Goal: Information Seeking & Learning: Check status

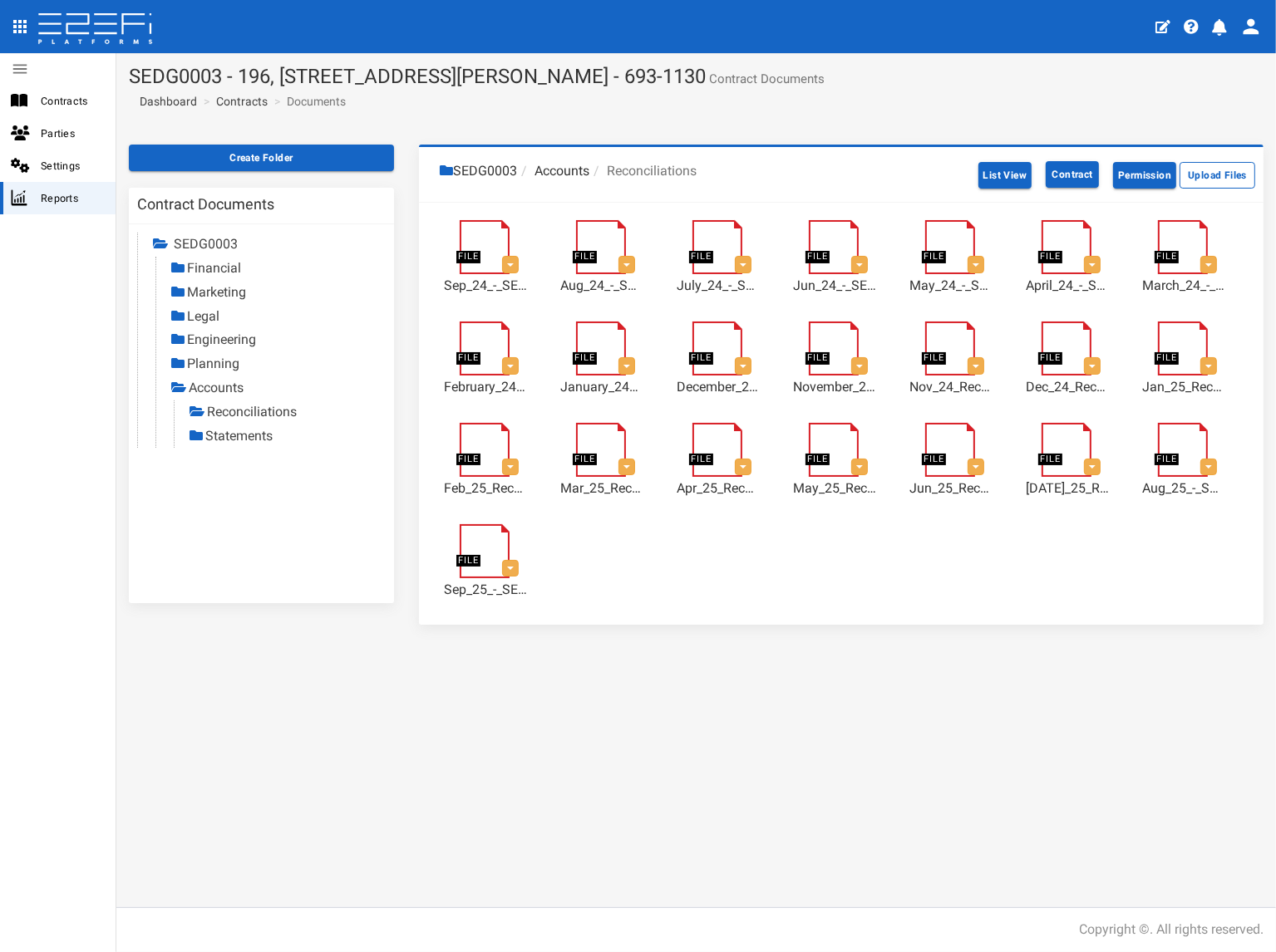
click at [231, 436] on link "Statements" at bounding box center [239, 435] width 67 height 15
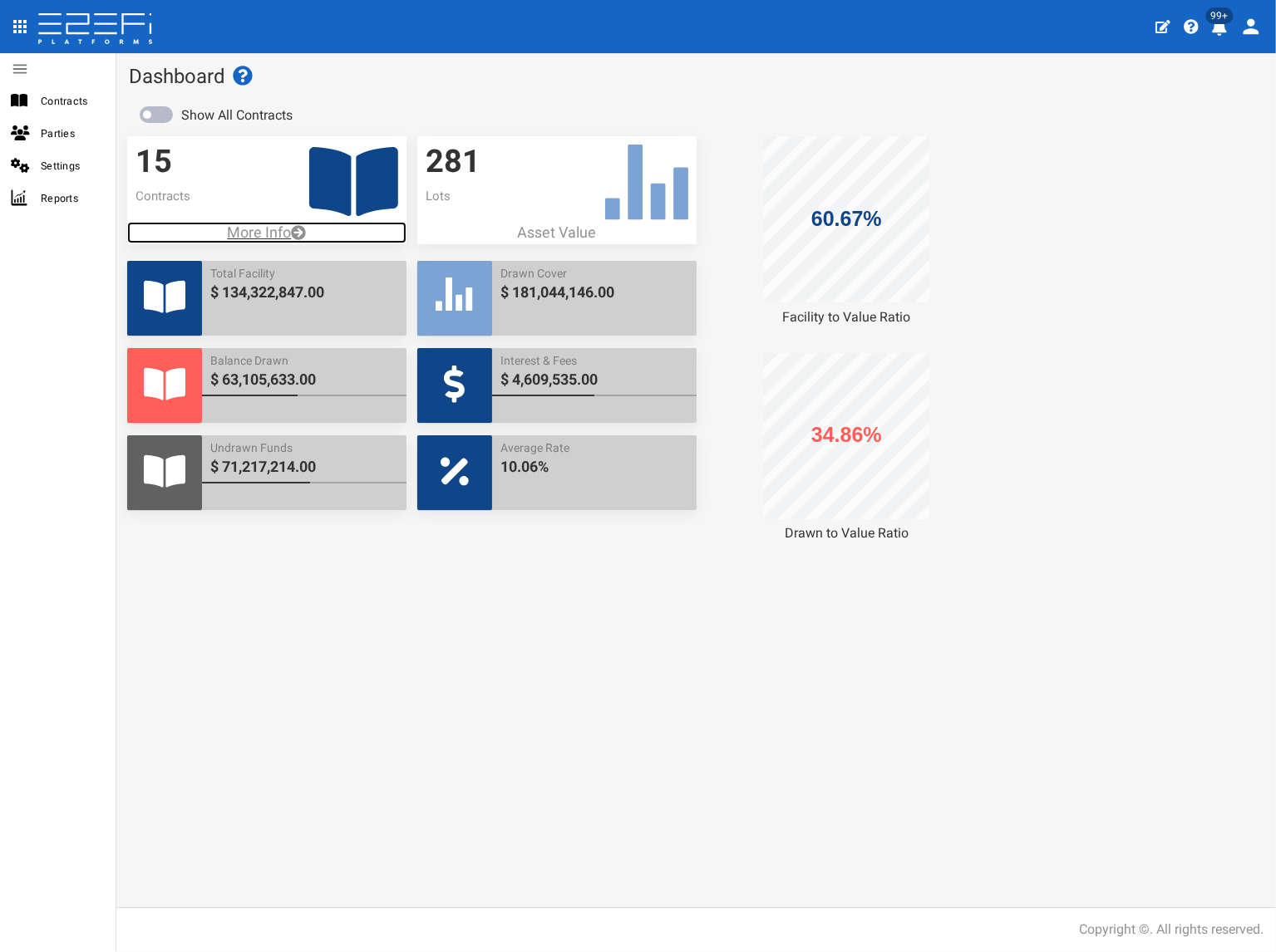
click at [273, 228] on p "More Info" at bounding box center [267, 233] width 279 height 22
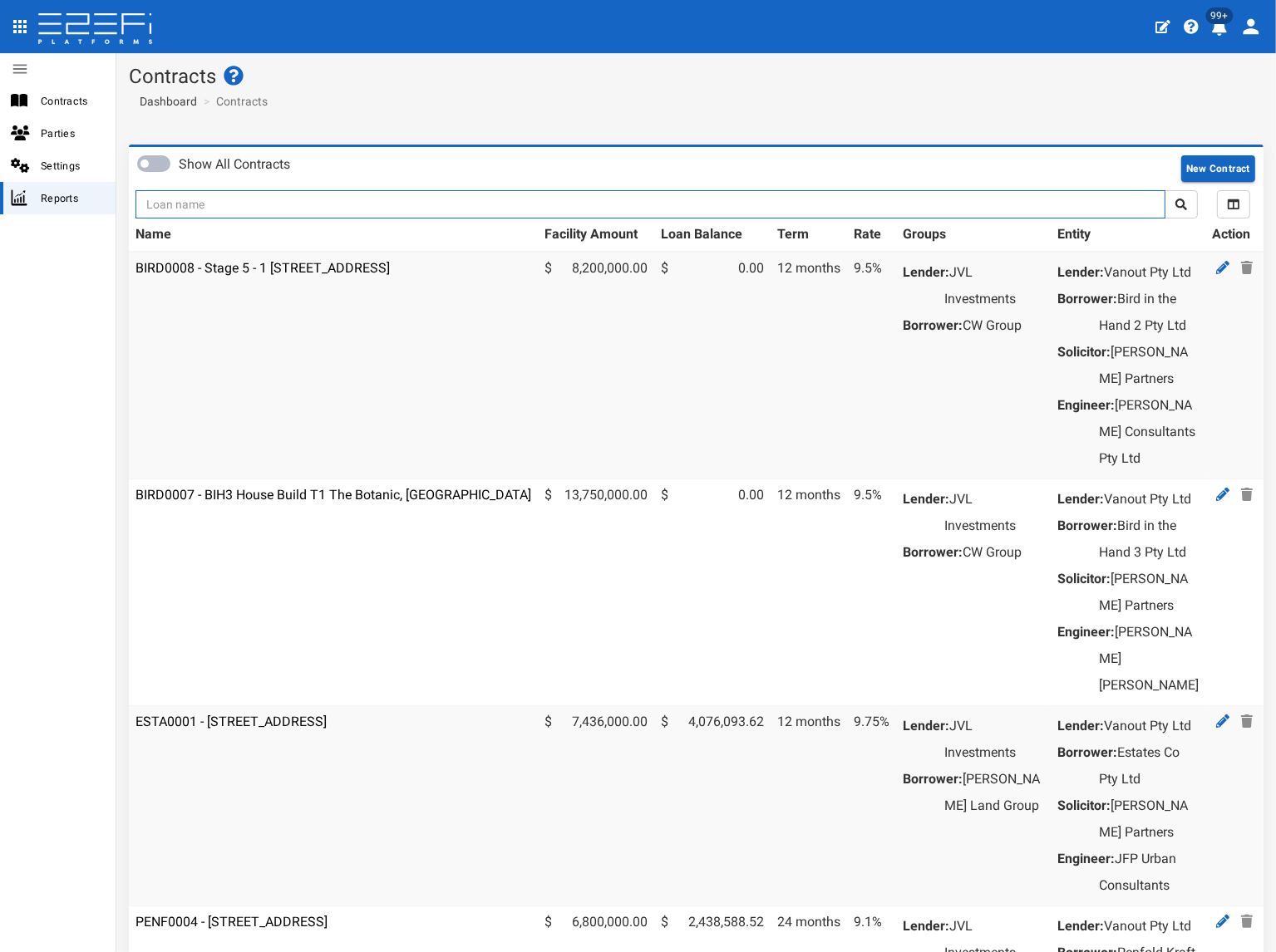
click at [263, 204] on input "text" at bounding box center [650, 204] width 1029 height 28
type input "1130"
click at [1164, 190] on button "submit" at bounding box center [1180, 204] width 34 height 28
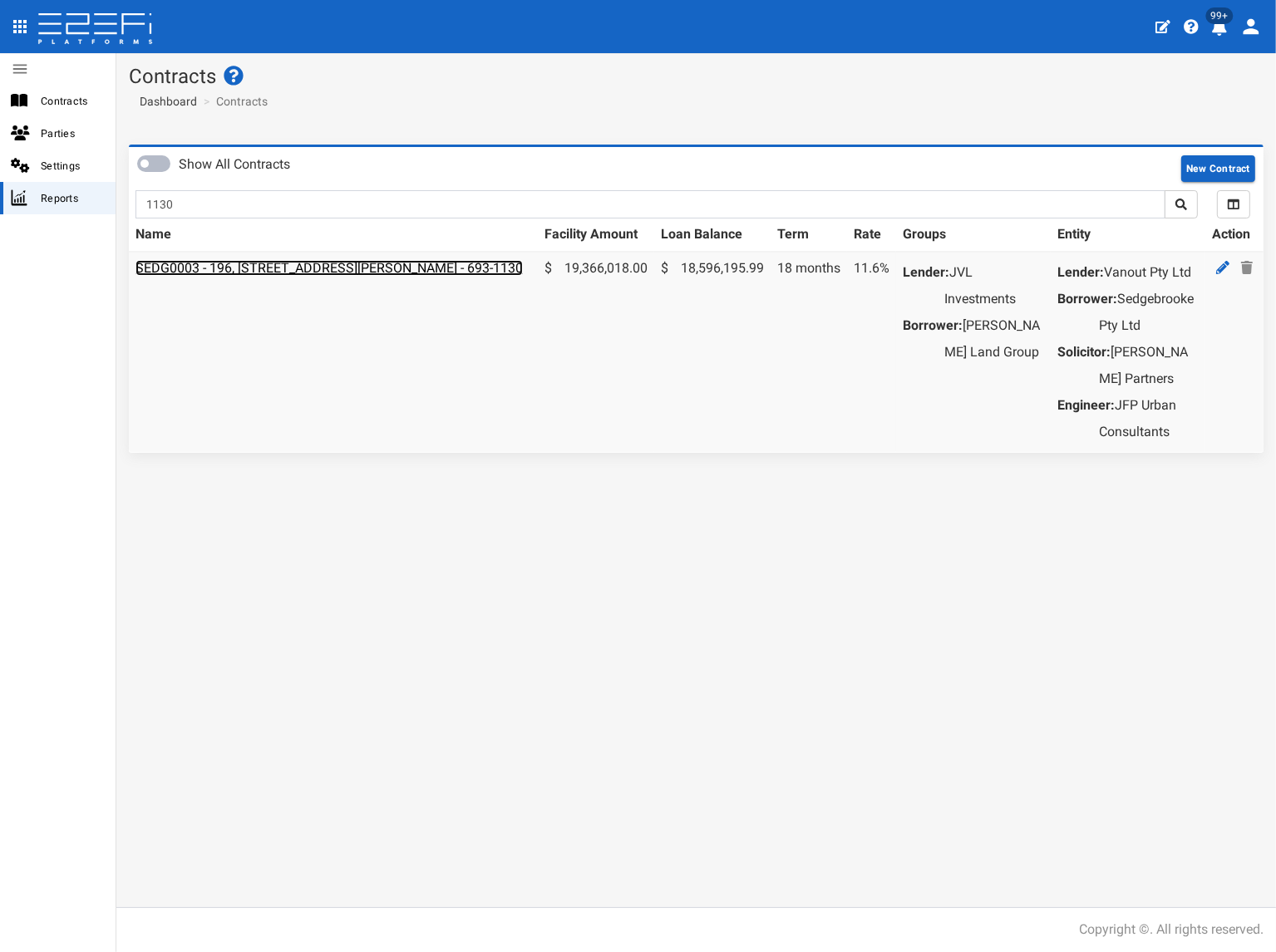
click at [286, 263] on link "SEDG0003 - 196, [STREET_ADDRESS][PERSON_NAME] - 693-1130" at bounding box center [329, 268] width 387 height 15
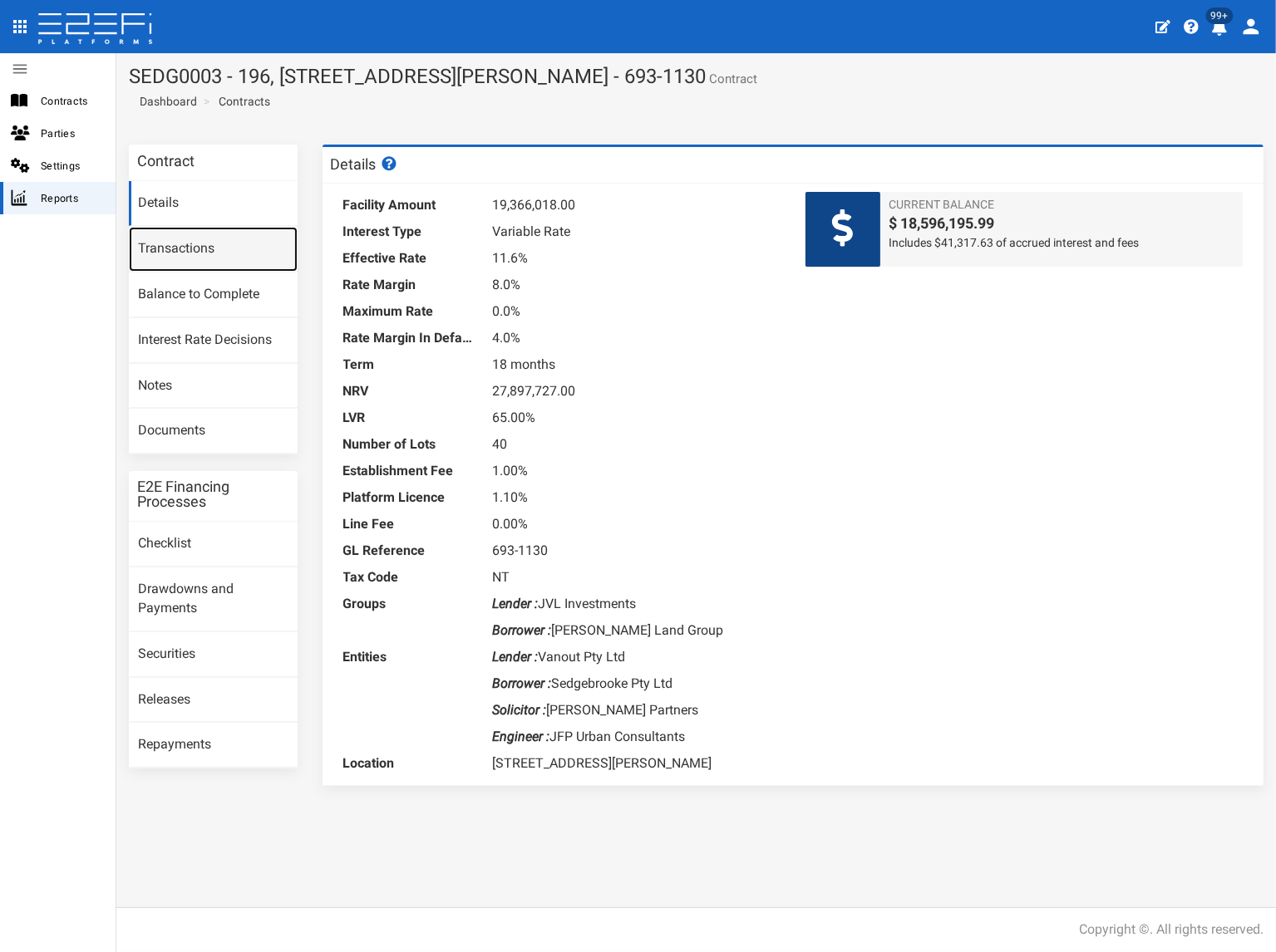
click at [203, 250] on link "Transactions" at bounding box center [213, 248] width 168 height 45
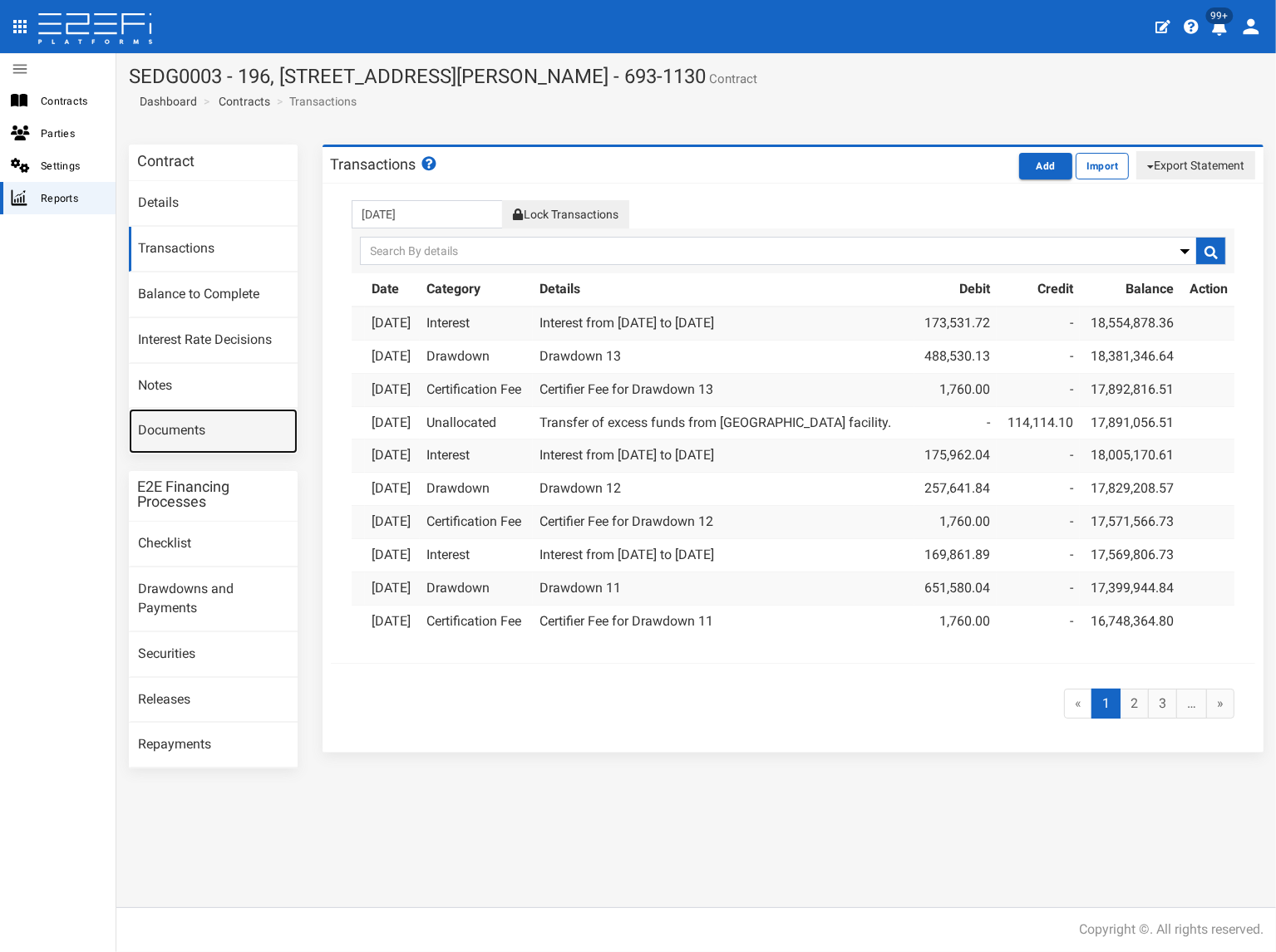
click at [213, 435] on link "Documents" at bounding box center [213, 430] width 168 height 45
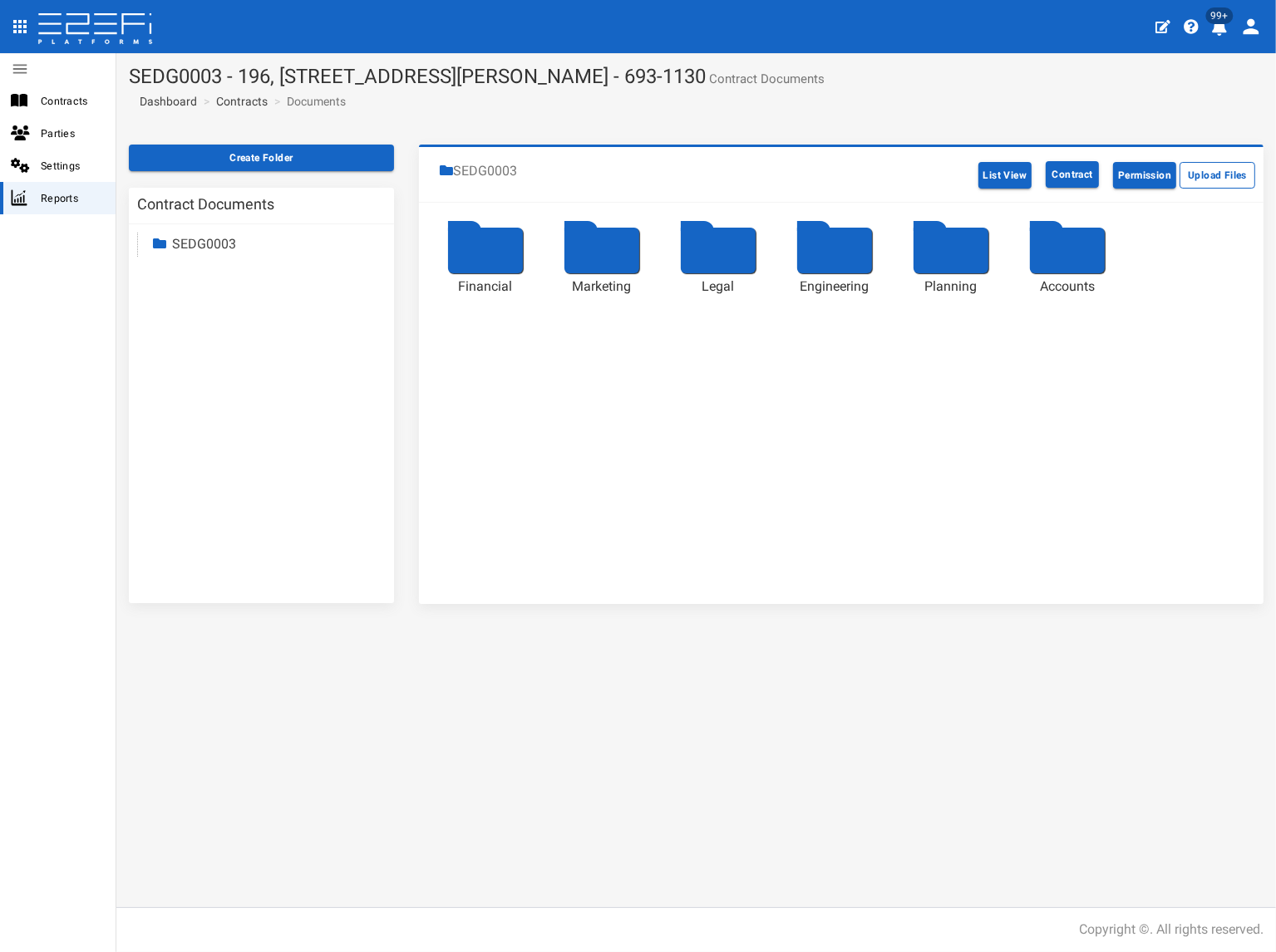
click at [203, 245] on link "SEDG0003" at bounding box center [204, 243] width 64 height 15
click at [215, 389] on link "Accounts" at bounding box center [214, 387] width 55 height 15
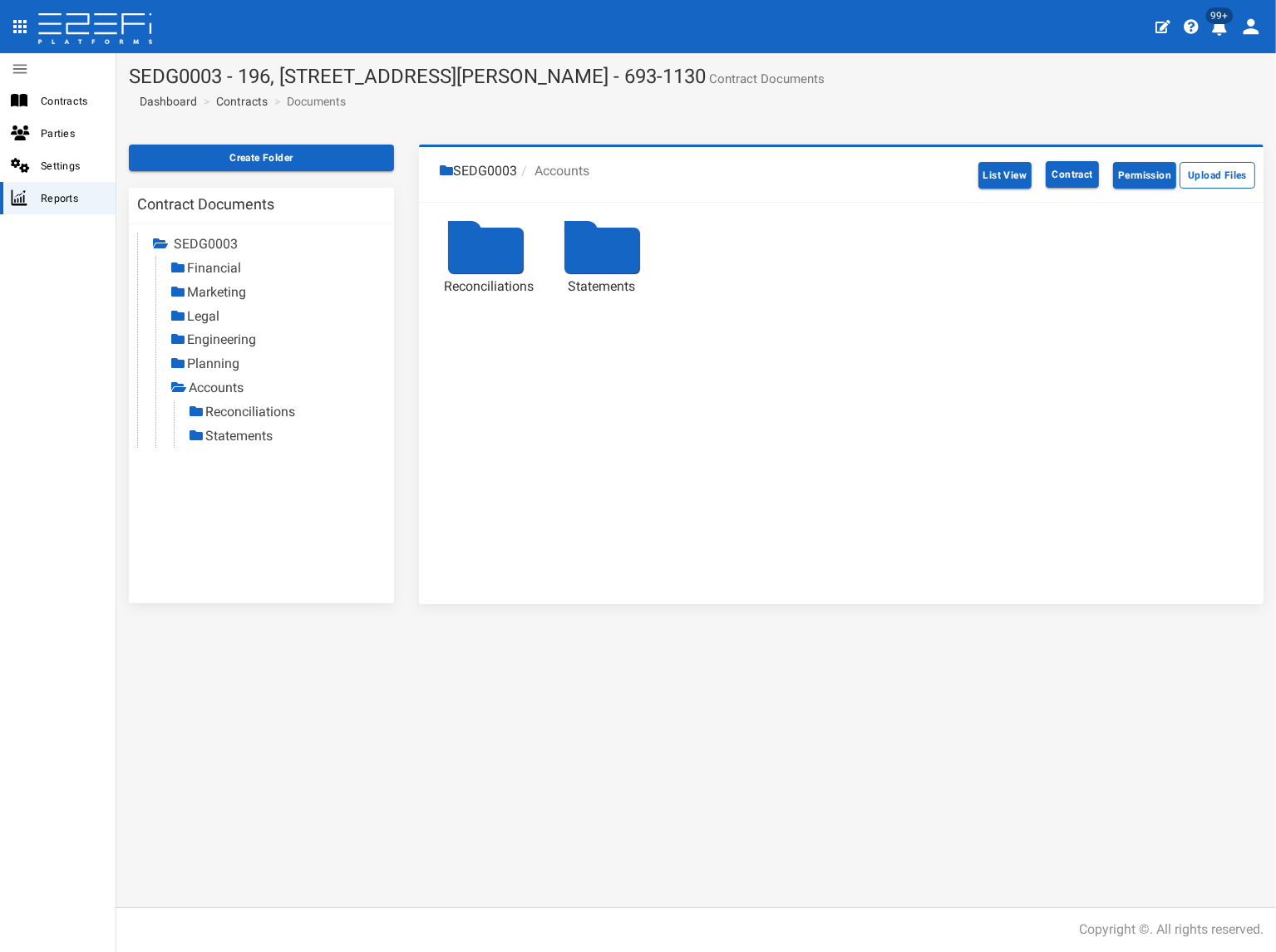
click at [227, 435] on link "Statements" at bounding box center [239, 435] width 67 height 15
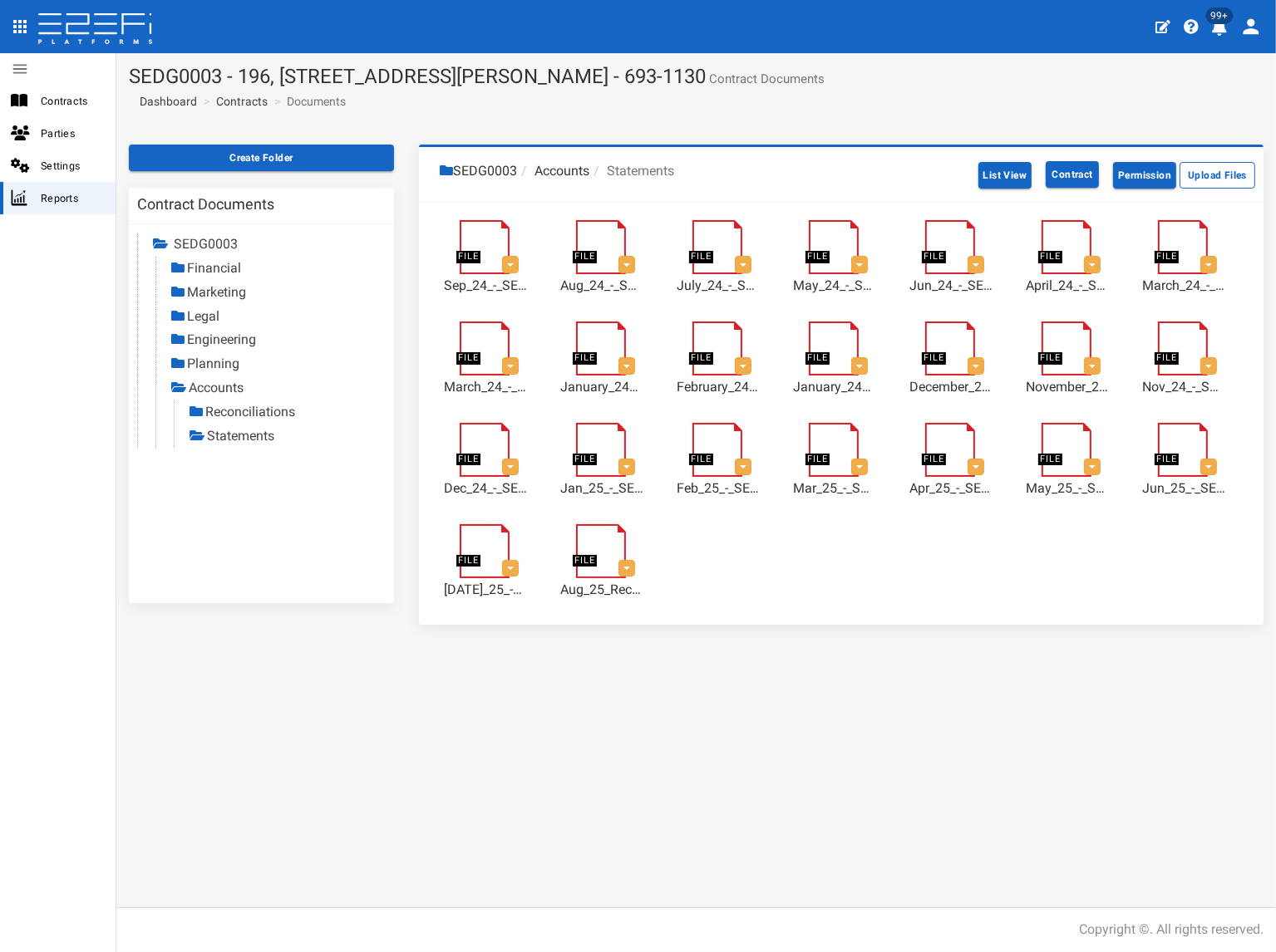
click at [245, 407] on link "Reconciliations" at bounding box center [250, 411] width 90 height 15
click at [248, 437] on link "Statements" at bounding box center [240, 435] width 67 height 15
click at [625, 572] on button "button" at bounding box center [626, 568] width 16 height 16
click at [643, 170] on li "Statements" at bounding box center [631, 171] width 85 height 19
click at [572, 170] on li "Accounts" at bounding box center [552, 171] width 72 height 19
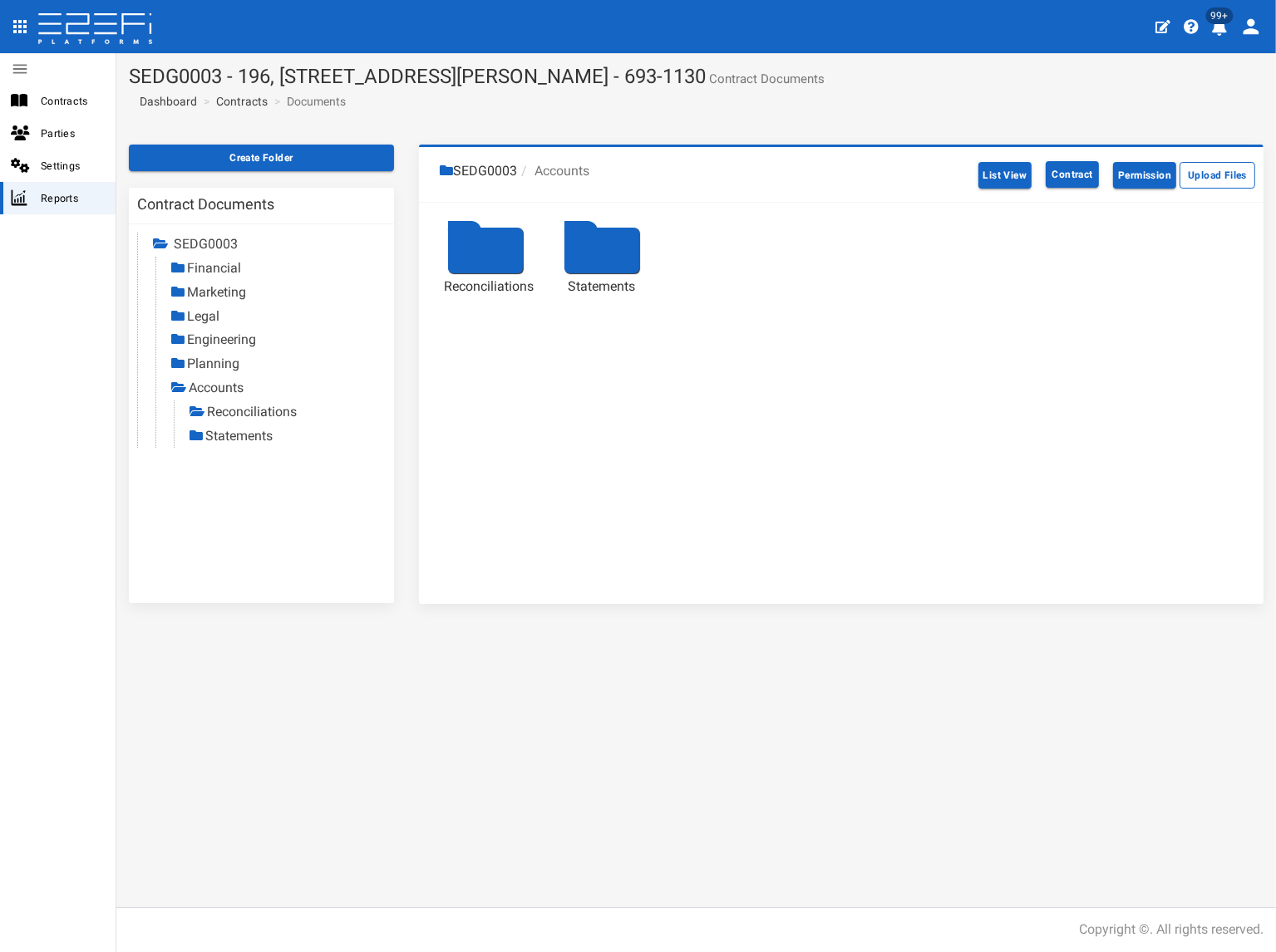
click at [491, 253] on div at bounding box center [485, 250] width 75 height 46
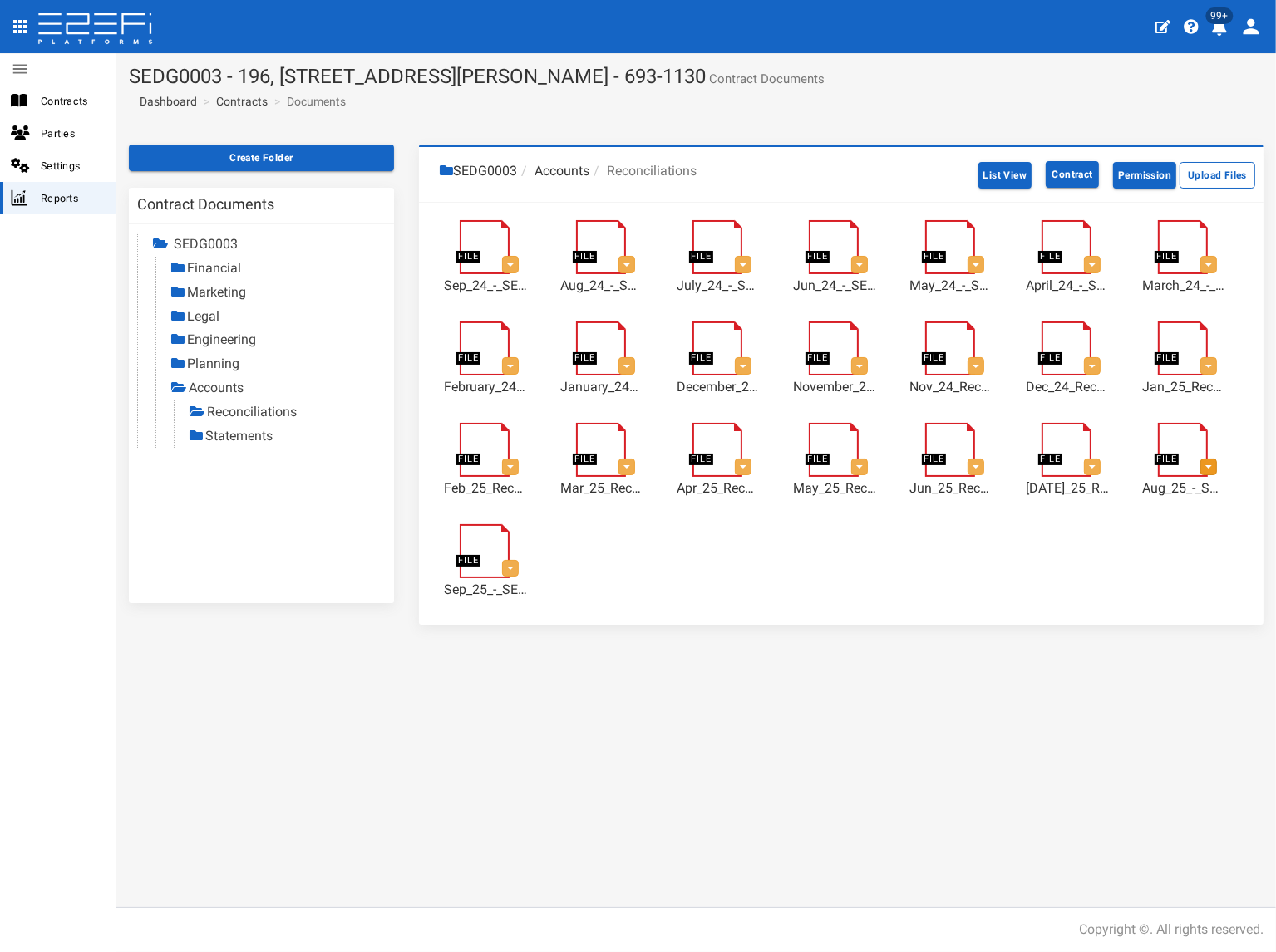
click at [1211, 463] on button "button" at bounding box center [1208, 467] width 16 height 16
click at [1191, 430] on link at bounding box center [1191, 430] width 67 height 0
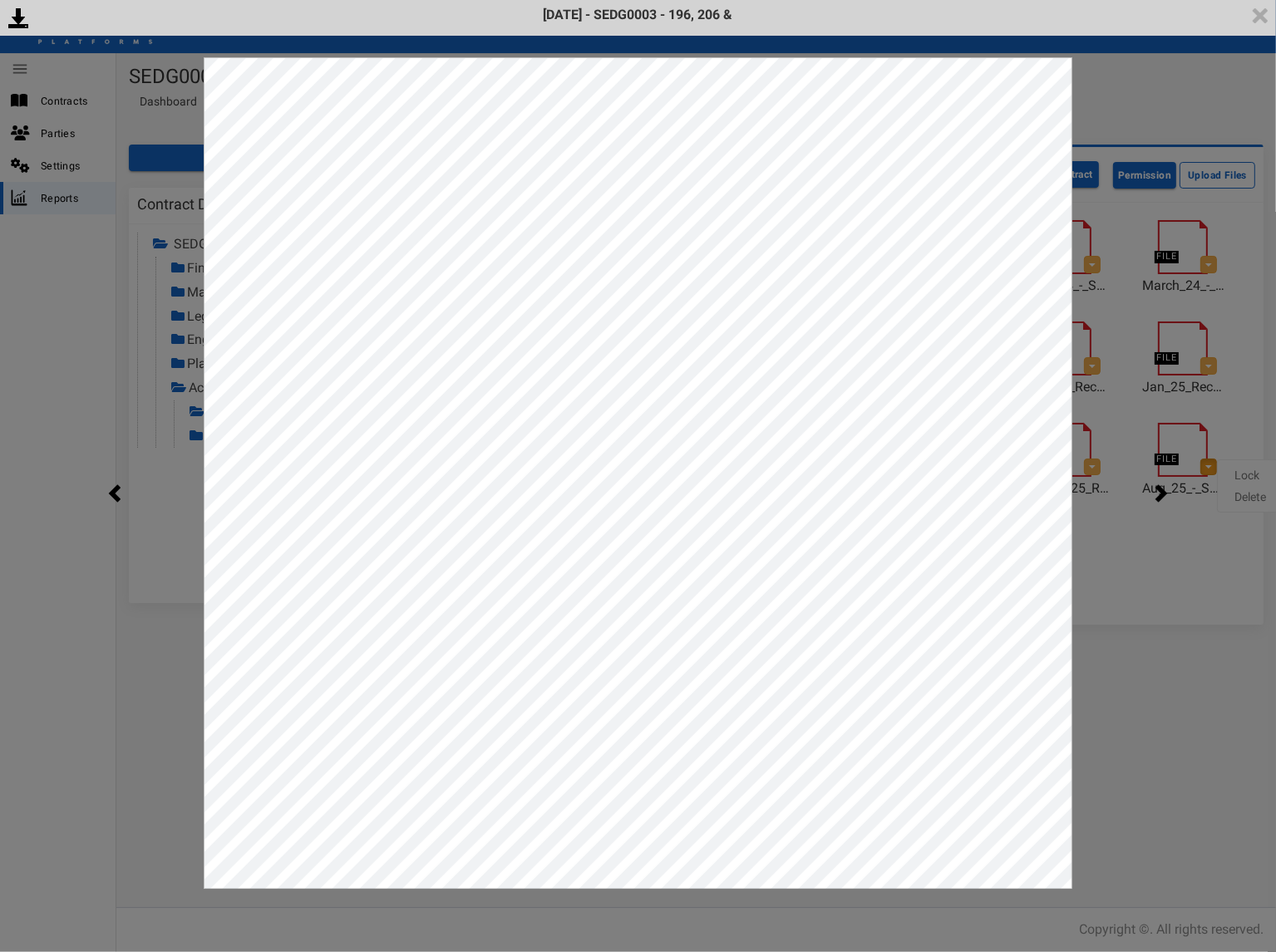
click at [1237, 73] on div "<p>Your browser does not support iframes.</p><script type="text/javascript">ale…" at bounding box center [638, 476] width 1276 height 952
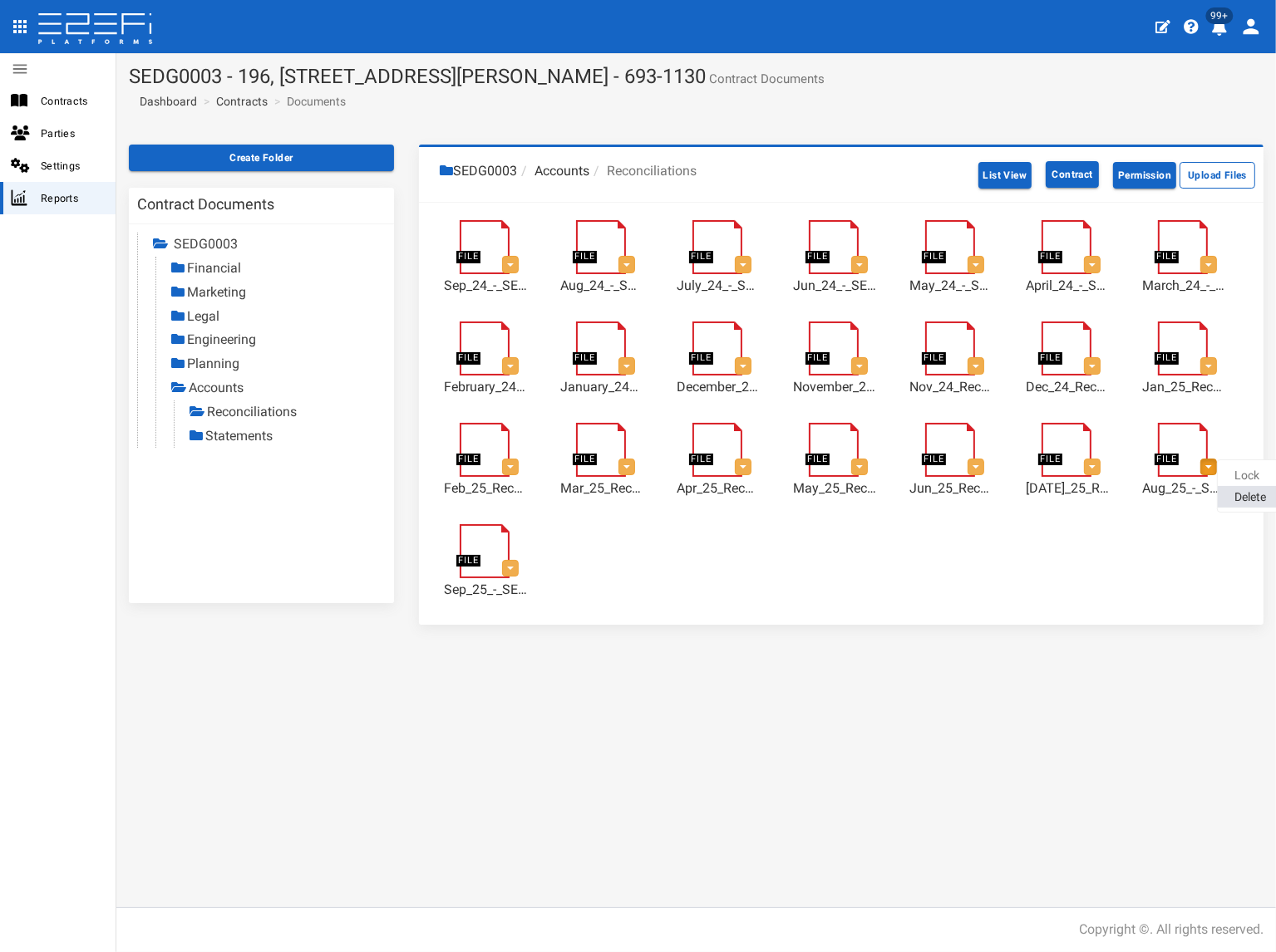
click at [1243, 495] on link "Delete" at bounding box center [1283, 497] width 131 height 22
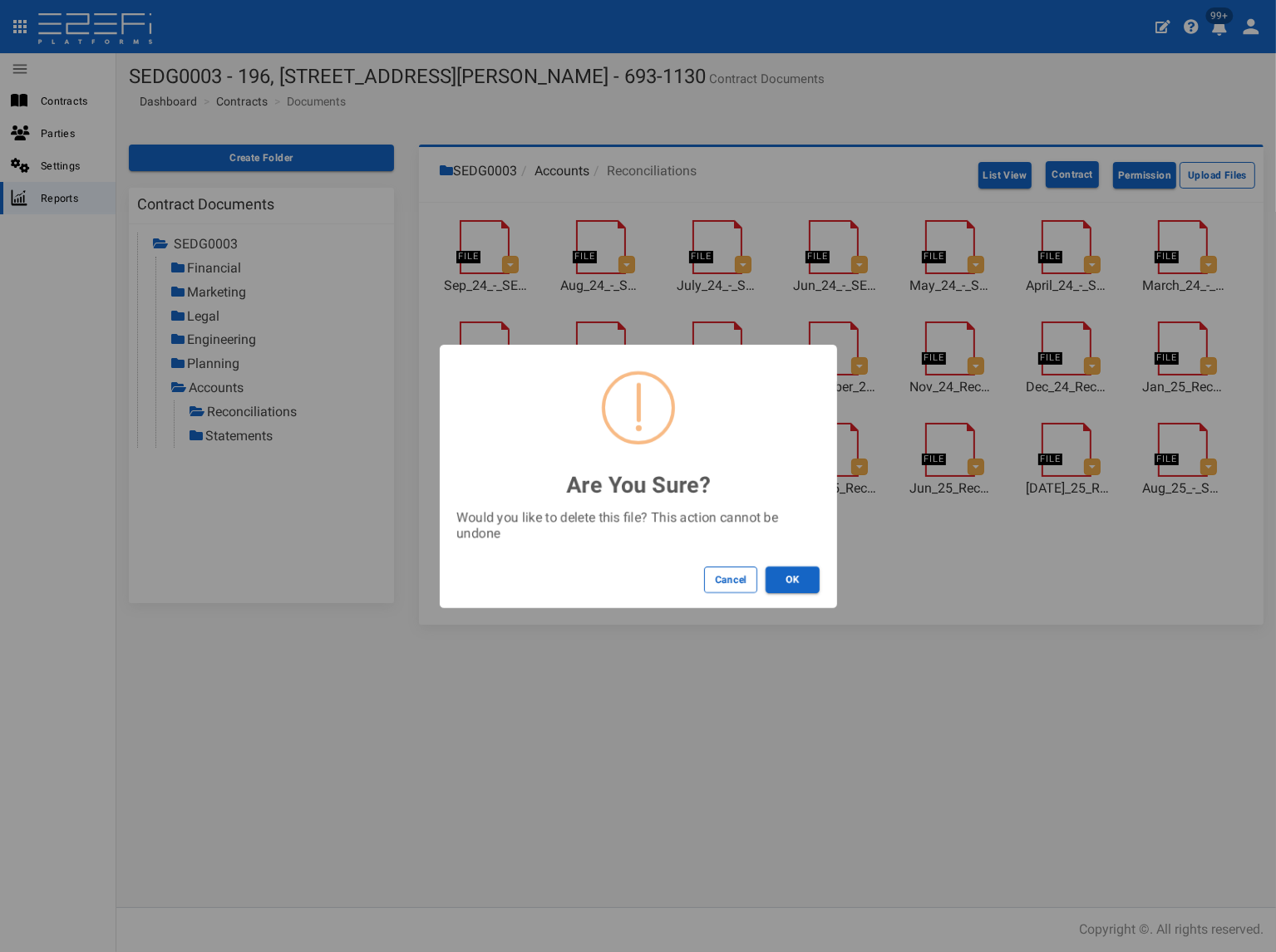
click at [789, 582] on button "OK" at bounding box center [792, 580] width 54 height 26
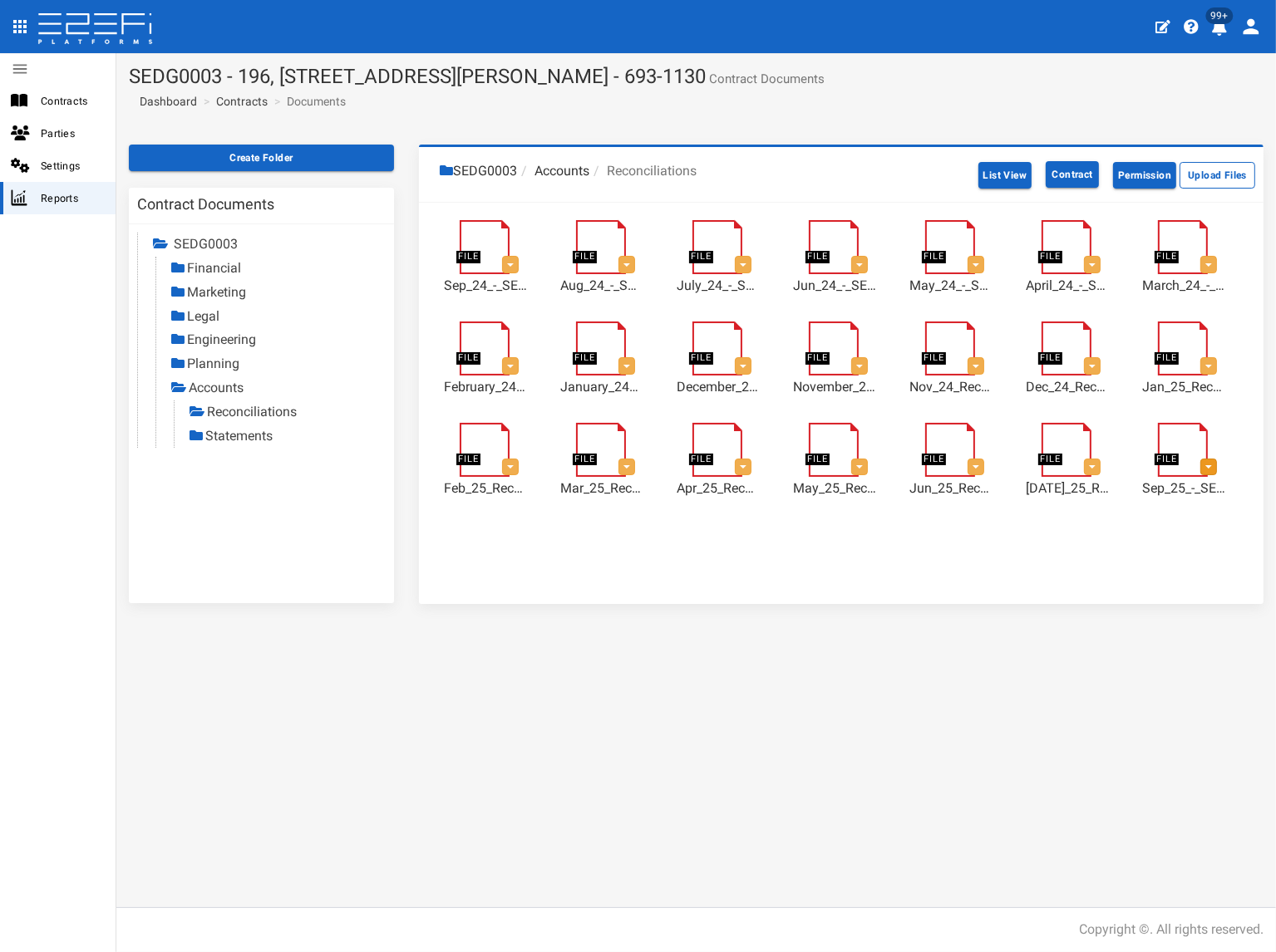
click at [1211, 463] on button "button" at bounding box center [1208, 467] width 16 height 16
click at [1249, 502] on link "Delete" at bounding box center [1283, 497] width 131 height 22
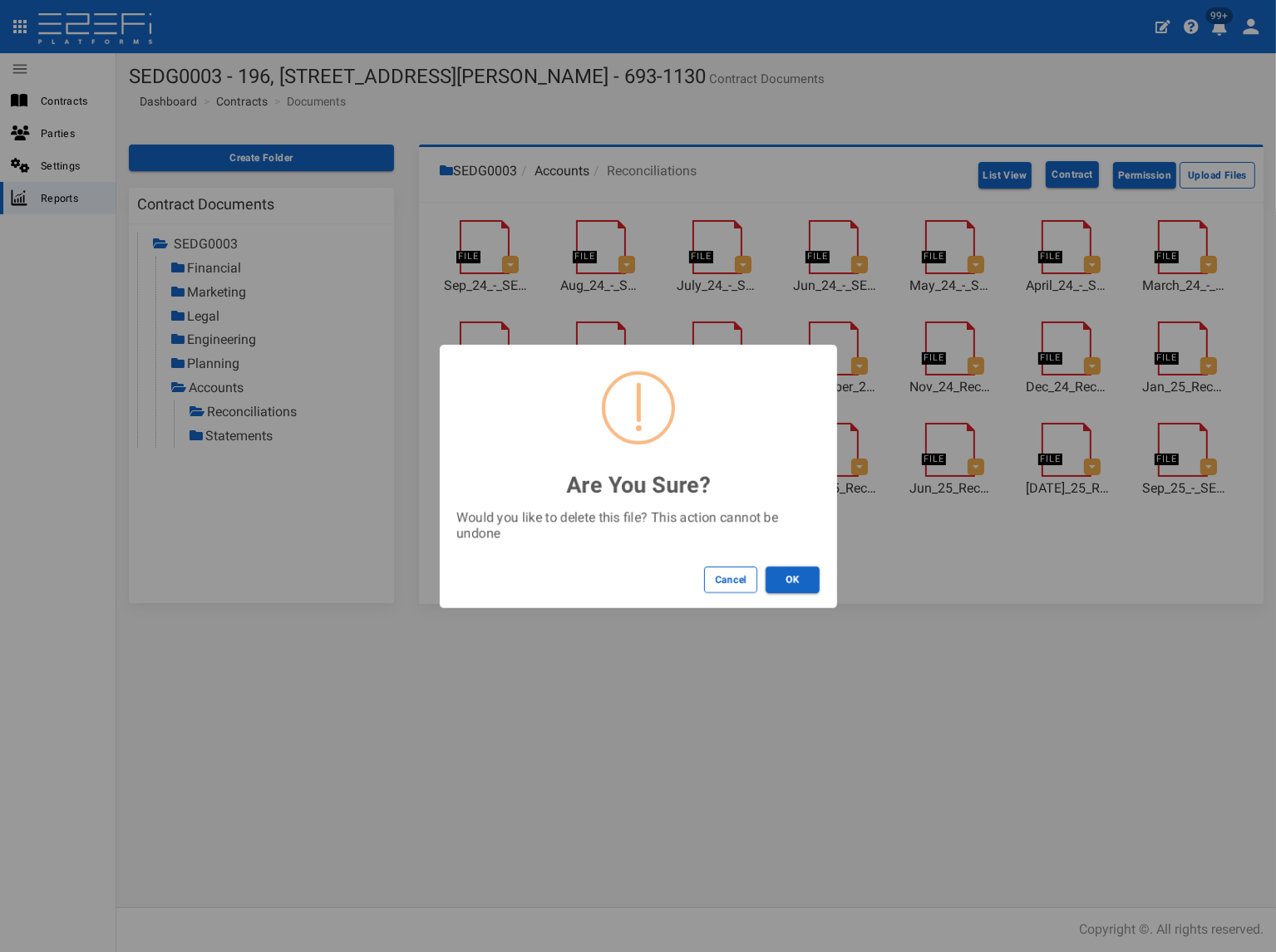
click at [808, 579] on button "OK" at bounding box center [792, 580] width 54 height 26
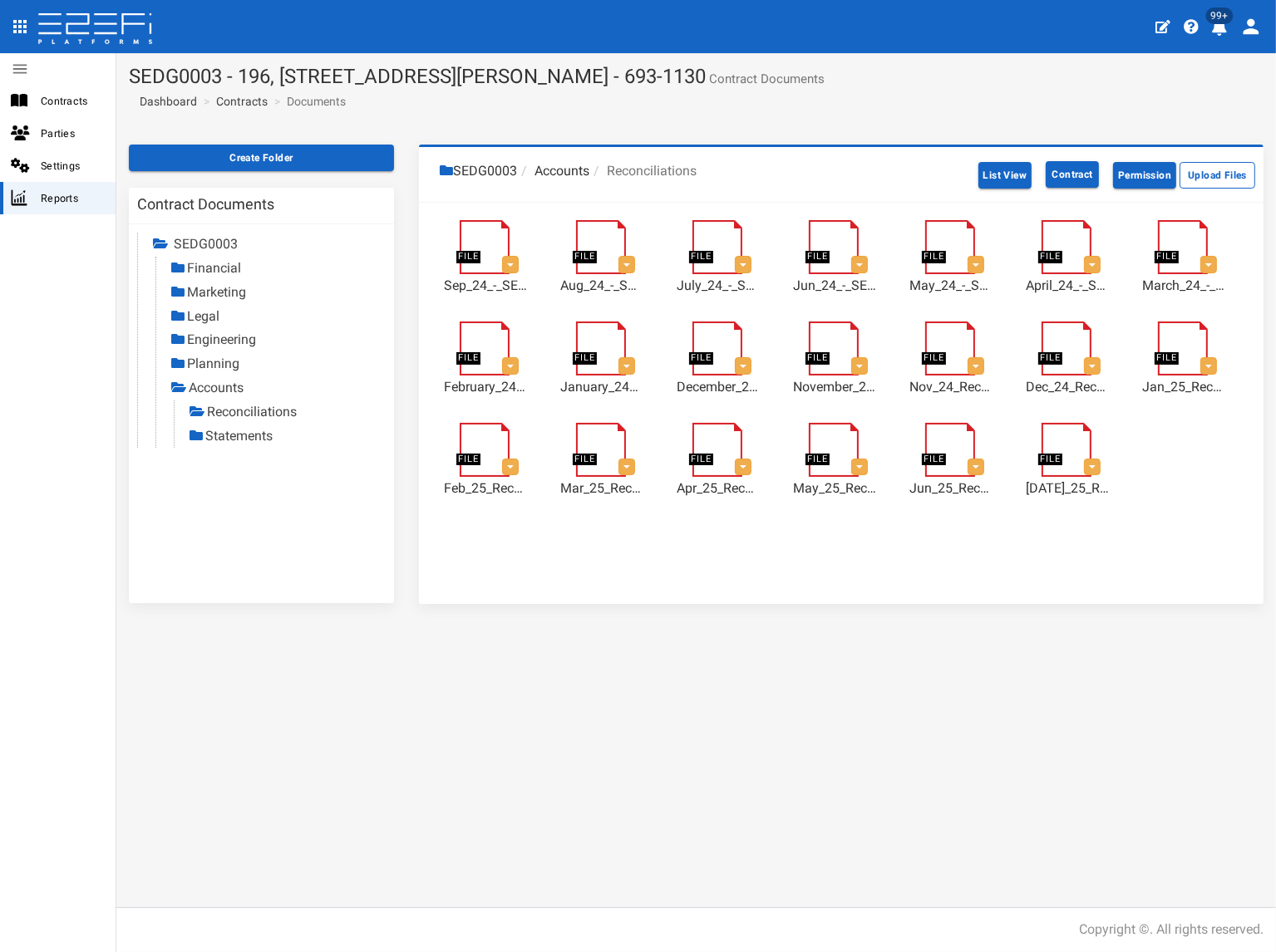
click at [266, 436] on link "Statements" at bounding box center [239, 435] width 67 height 15
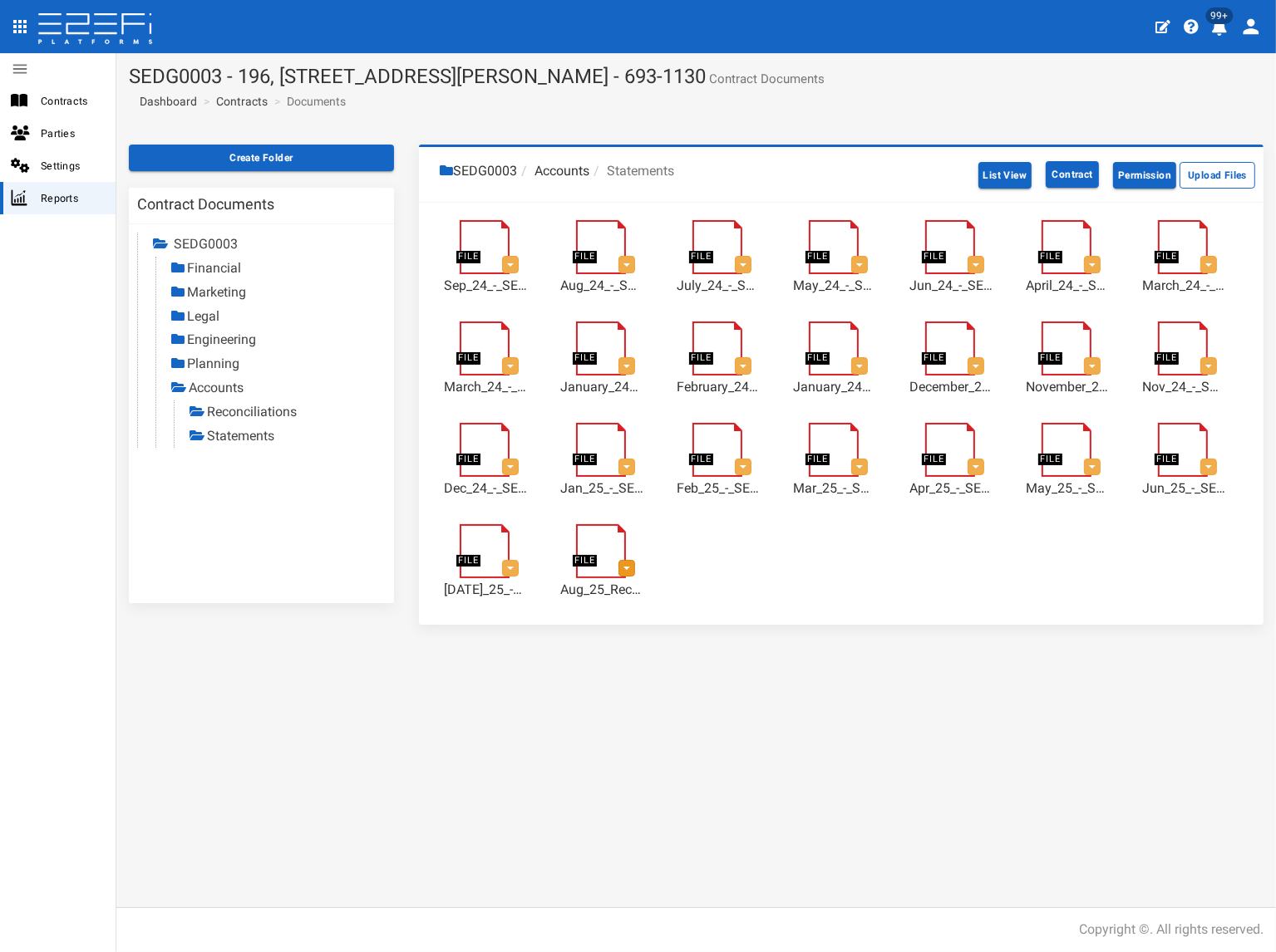
click at [629, 567] on button "button" at bounding box center [626, 568] width 16 height 16
drag, startPoint x: 572, startPoint y: 639, endPoint x: 602, endPoint y: 588, distance: 59.2
click at [572, 636] on div "SEDG0003 Accounts Statements List View Contract Permission Upload Files Lock De…" at bounding box center [840, 392] width 869 height 496
click at [602, 532] on link at bounding box center [610, 532] width 67 height 0
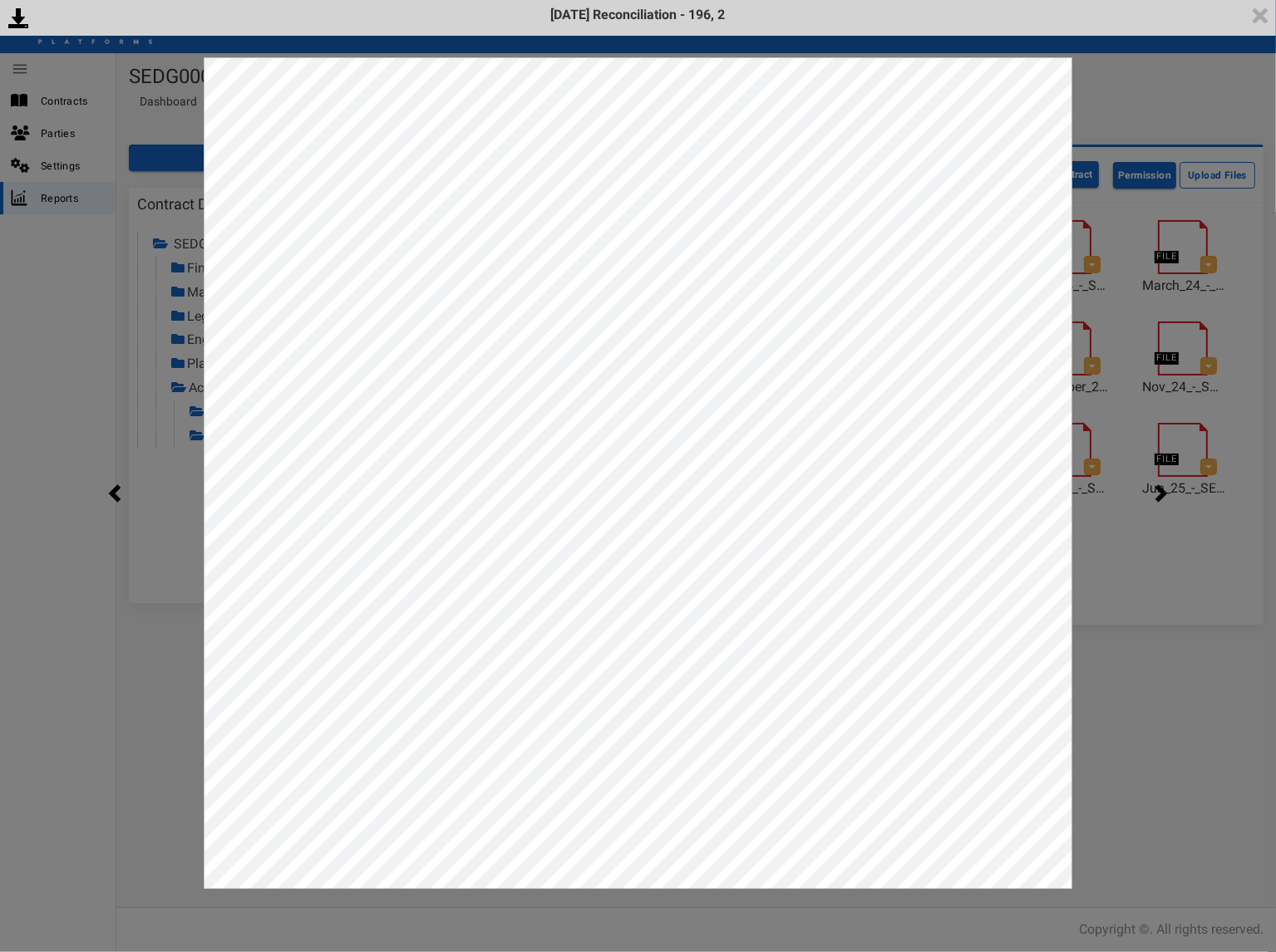
click at [1159, 713] on div "<p>Your browser does not support iframes.</p><script type="text/javascript">ale…" at bounding box center [638, 476] width 1276 height 952
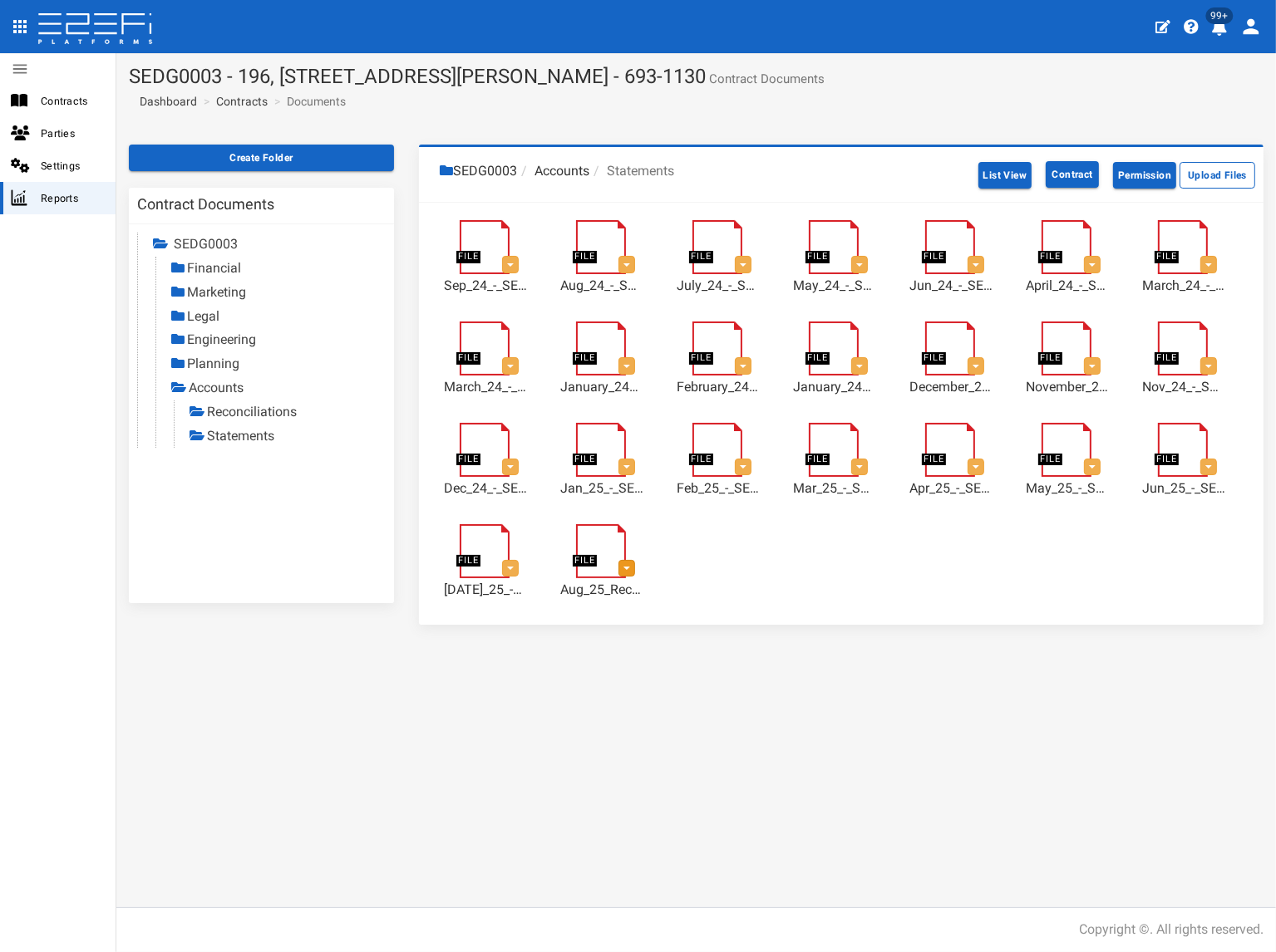
click at [629, 564] on button "button" at bounding box center [626, 568] width 16 height 16
click at [655, 603] on link "Delete" at bounding box center [702, 599] width 131 height 22
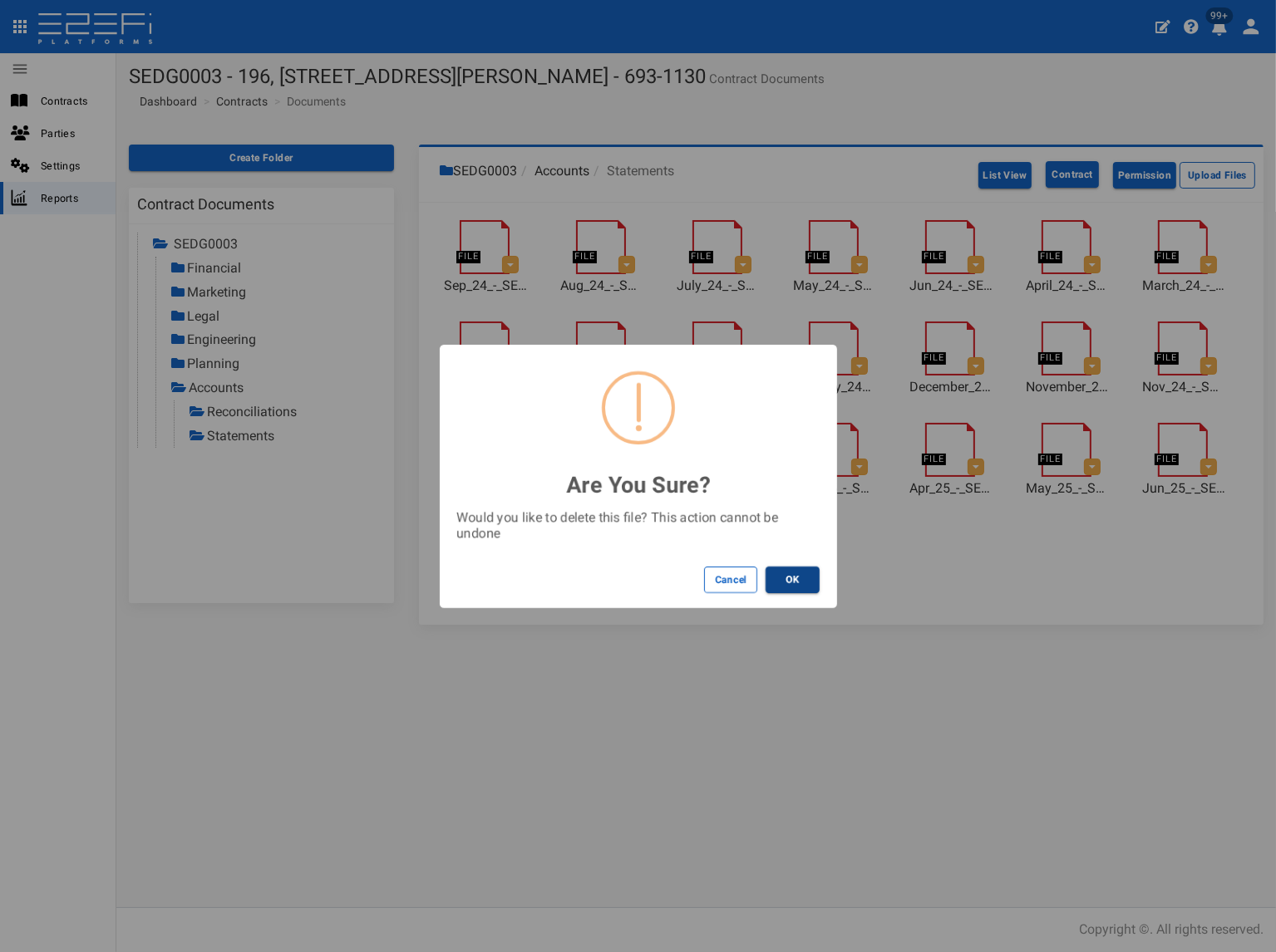
click at [801, 579] on button "OK" at bounding box center [792, 580] width 54 height 26
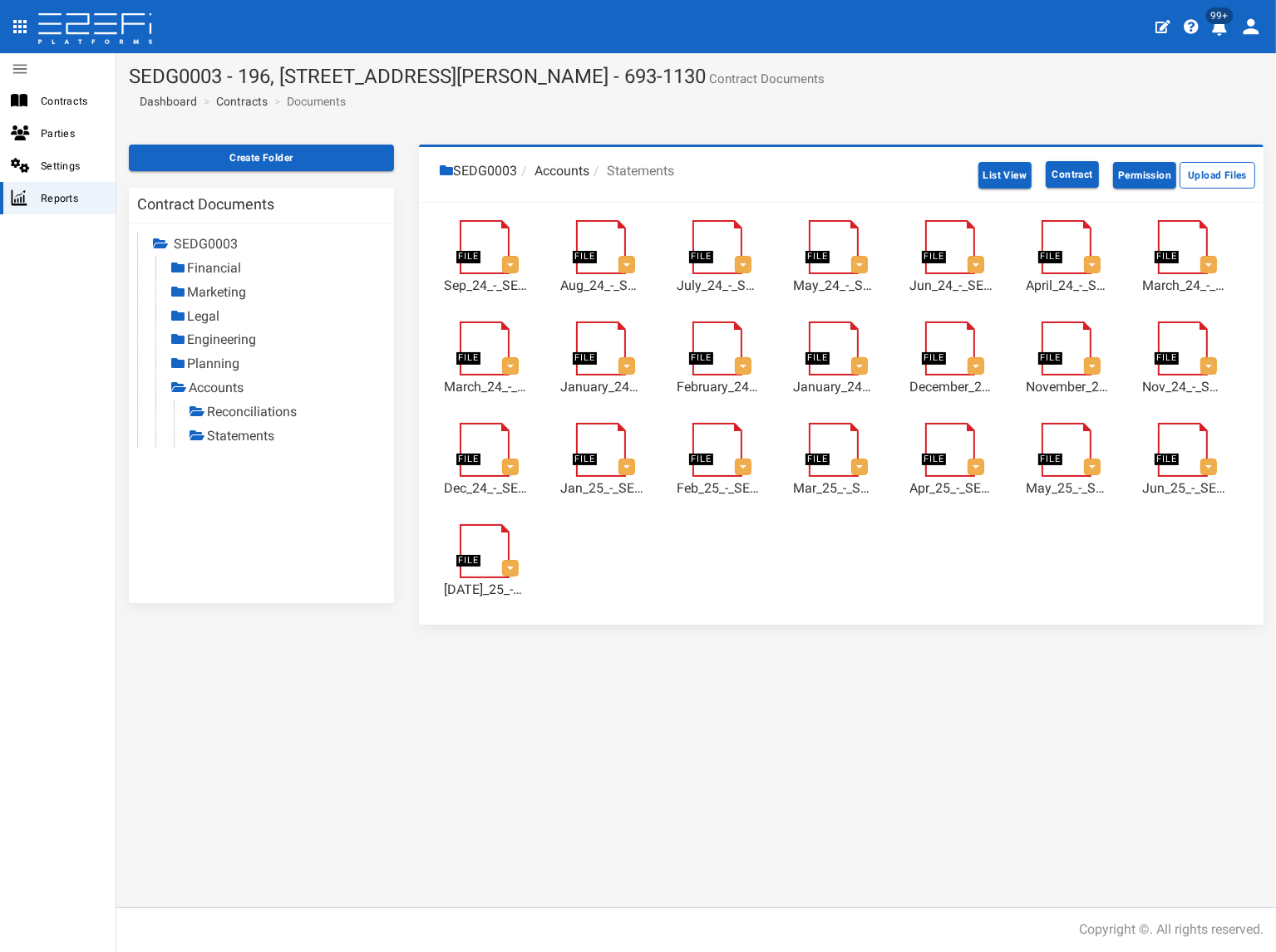
click at [286, 408] on link "Reconciliations" at bounding box center [251, 411] width 90 height 15
click at [229, 432] on link "Statements" at bounding box center [240, 435] width 67 height 15
click at [237, 101] on link "Contracts" at bounding box center [241, 101] width 52 height 16
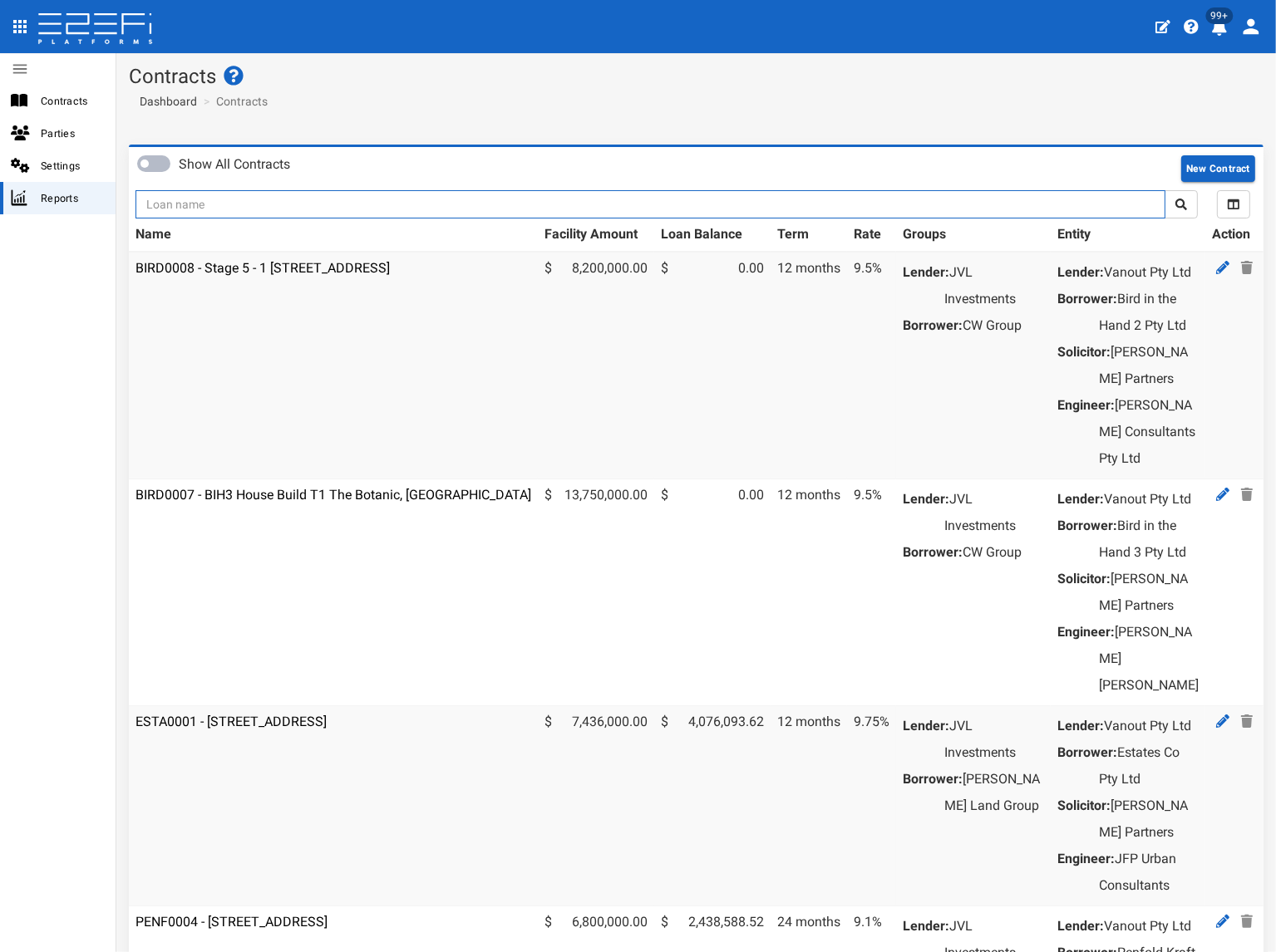
click at [206, 206] on input "text" at bounding box center [650, 204] width 1029 height 28
type input "jvl"
click at [1164, 190] on button "submit" at bounding box center [1180, 204] width 34 height 28
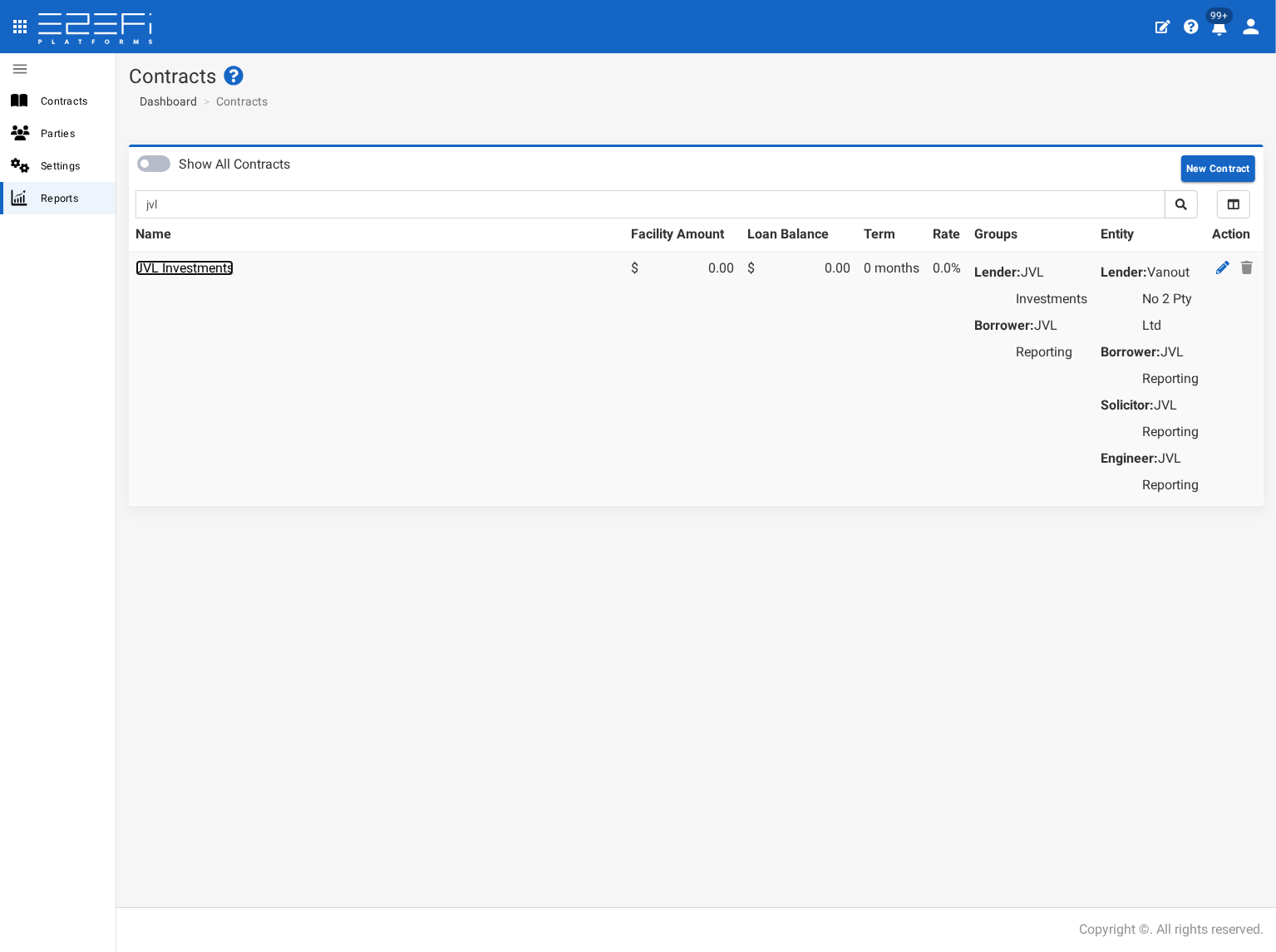
click at [175, 268] on link "JVL Investments" at bounding box center [185, 268] width 98 height 15
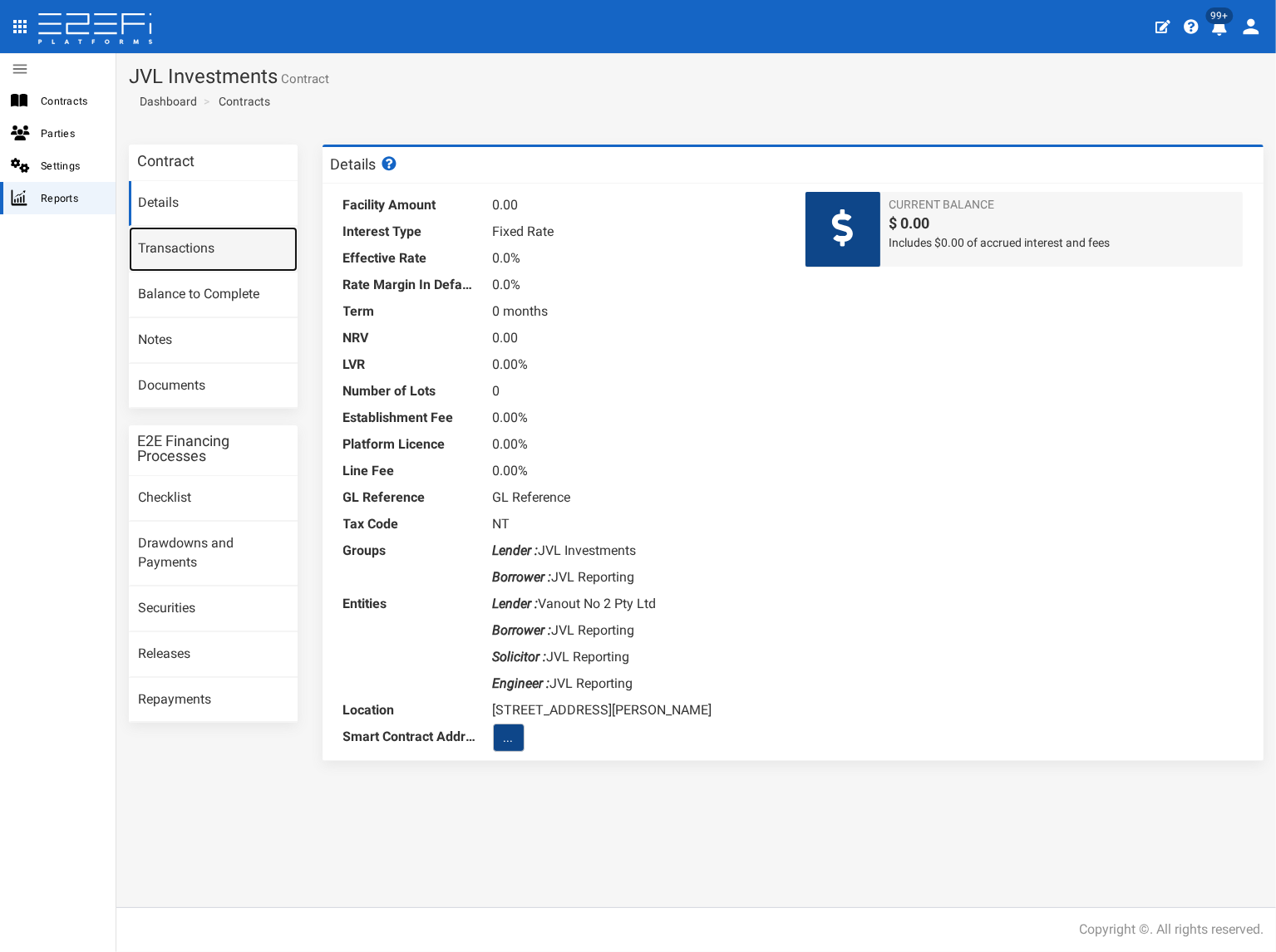
click at [196, 254] on link "Transactions" at bounding box center [213, 248] width 168 height 45
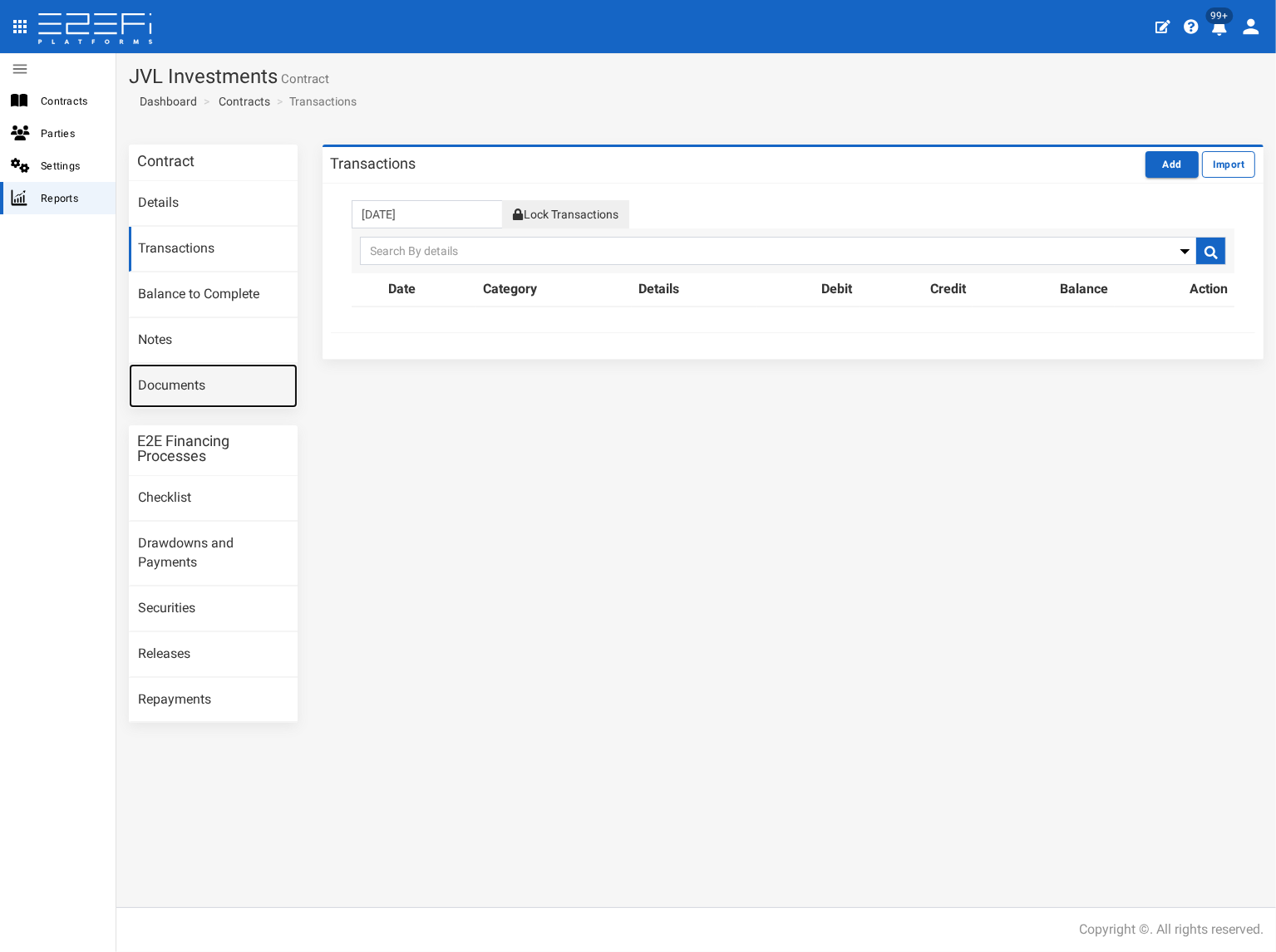
click at [211, 387] on link "Documents" at bounding box center [213, 386] width 168 height 45
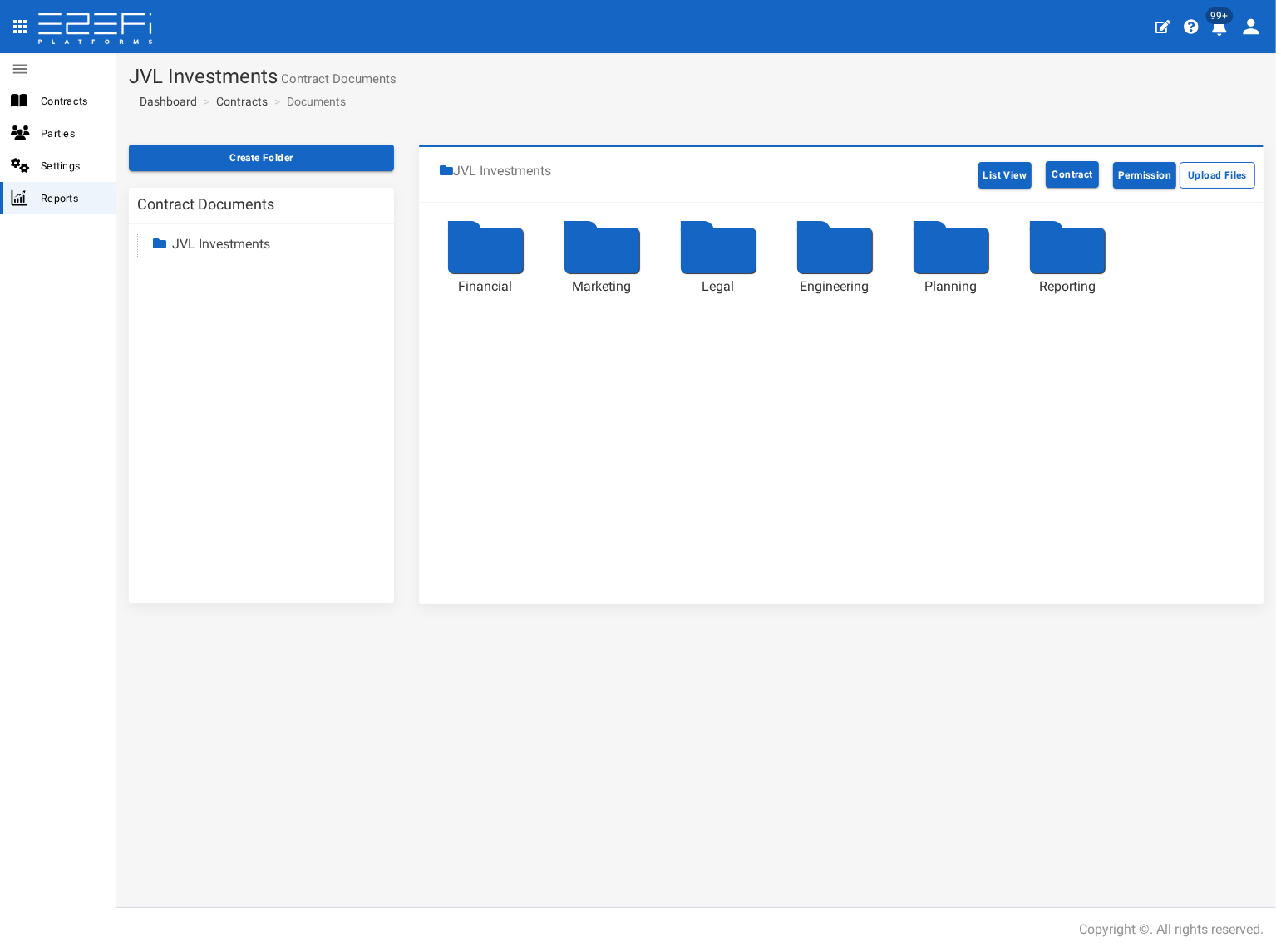
drag, startPoint x: 238, startPoint y: 248, endPoint x: 225, endPoint y: 272, distance: 27.3
click at [238, 248] on link "JVL Investments" at bounding box center [221, 243] width 98 height 15
click at [232, 387] on link "Reporting" at bounding box center [215, 387] width 56 height 15
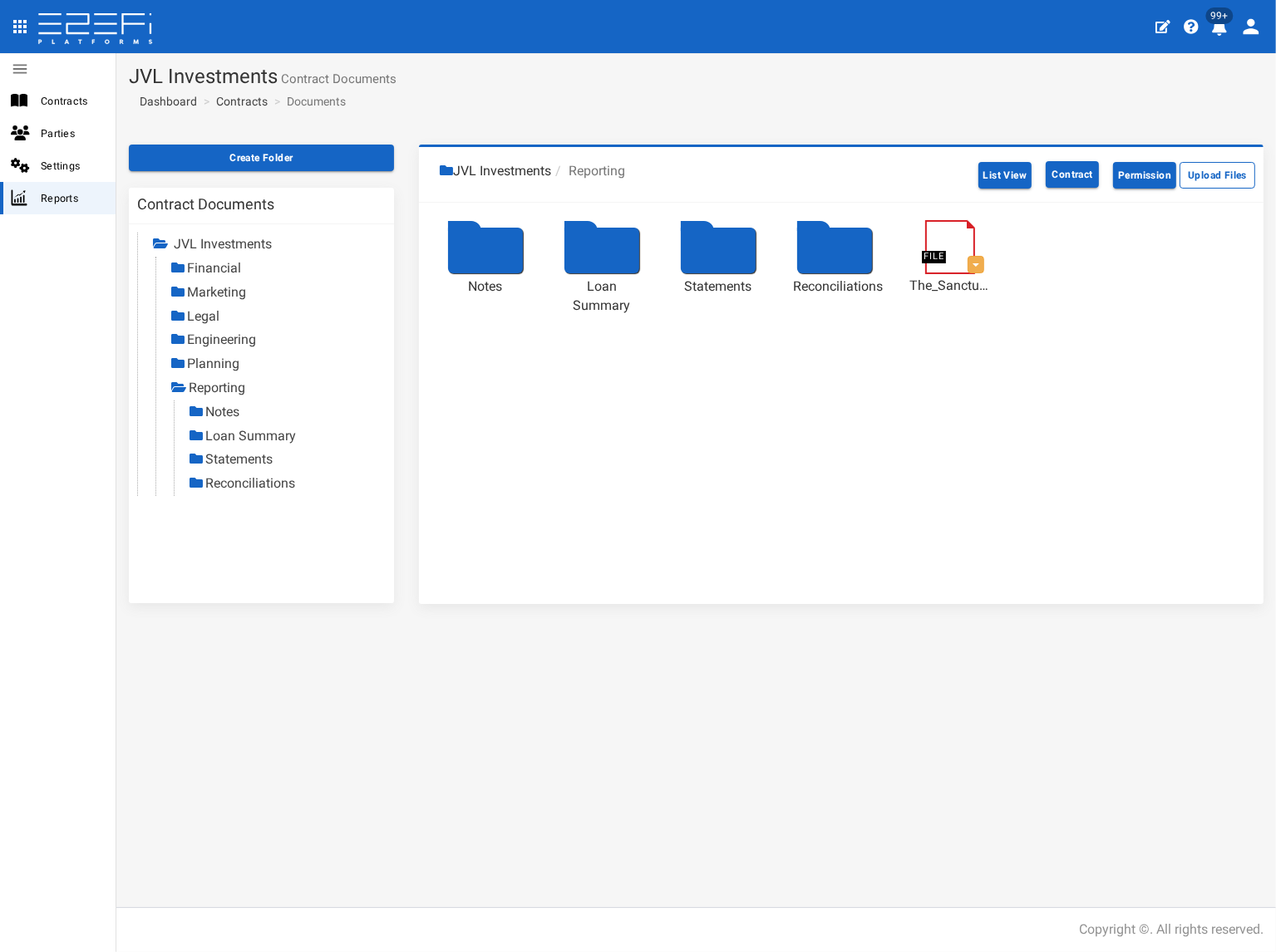
click at [239, 462] on link "Statements" at bounding box center [239, 459] width 67 height 15
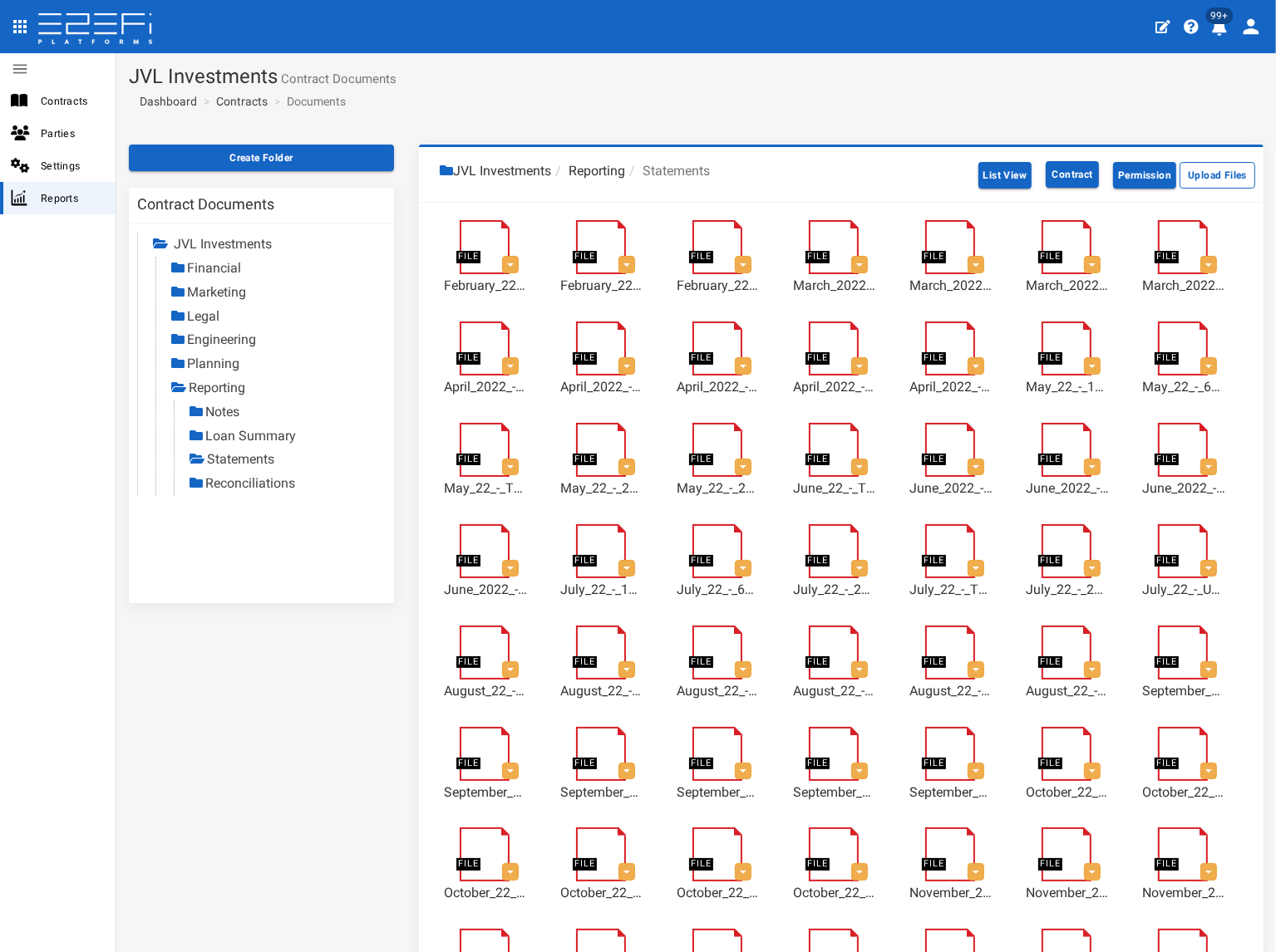
click at [275, 485] on link "Reconciliations" at bounding box center [250, 482] width 90 height 15
click at [266, 460] on link "Statements" at bounding box center [240, 459] width 67 height 15
drag, startPoint x: 252, startPoint y: 101, endPoint x: 242, endPoint y: 106, distance: 11.2
click at [250, 101] on link "Contracts" at bounding box center [241, 101] width 52 height 16
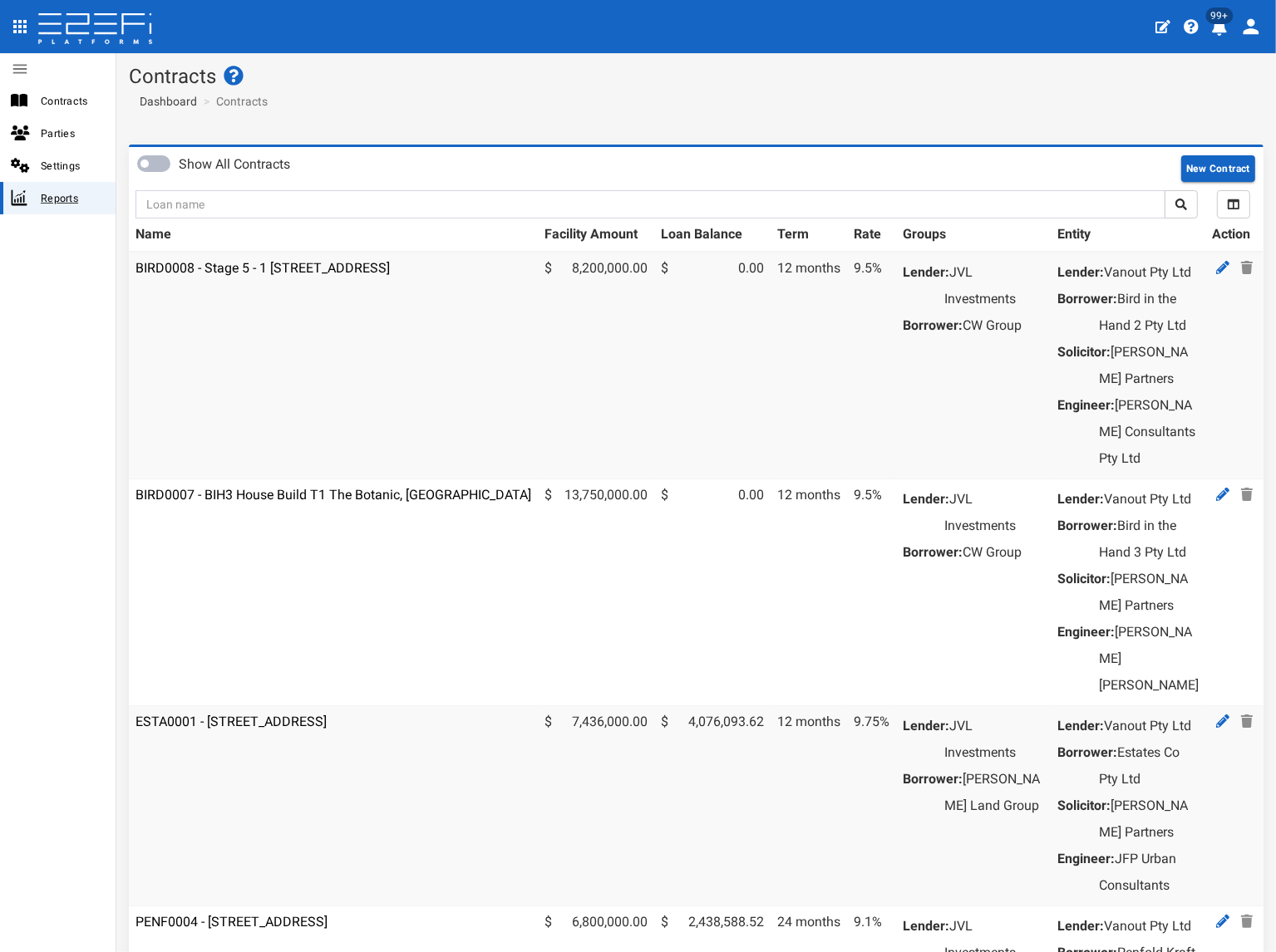
click at [67, 200] on span "Reports" at bounding box center [72, 197] width 62 height 19
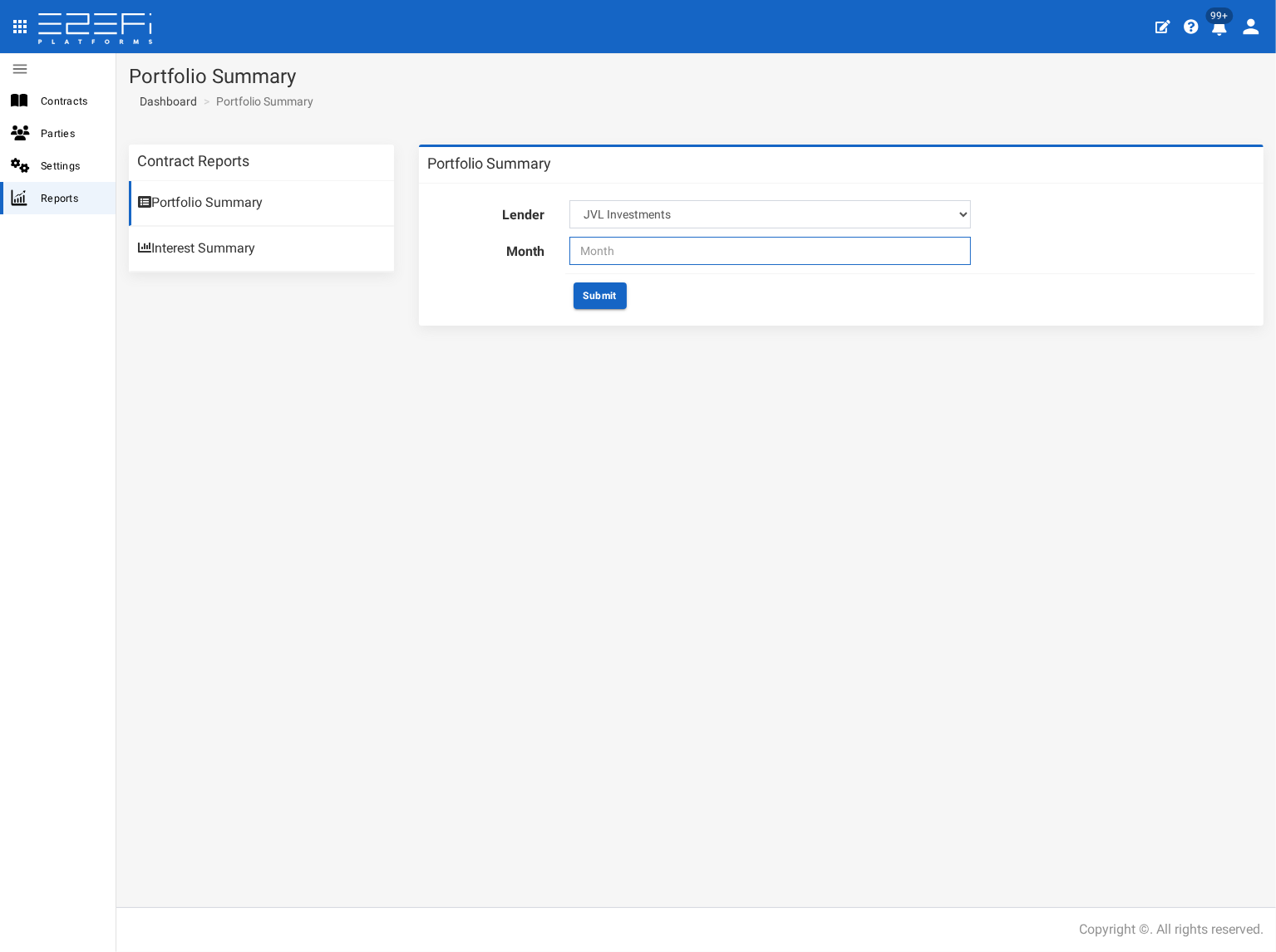
click at [614, 250] on input "text" at bounding box center [769, 250] width 401 height 28
click at [592, 416] on span "Sep" at bounding box center [592, 419] width 37 height 45
type input "09-2025"
click at [609, 299] on button "Submit" at bounding box center [600, 295] width 53 height 26
click at [184, 100] on span "Dashboard" at bounding box center [165, 101] width 64 height 14
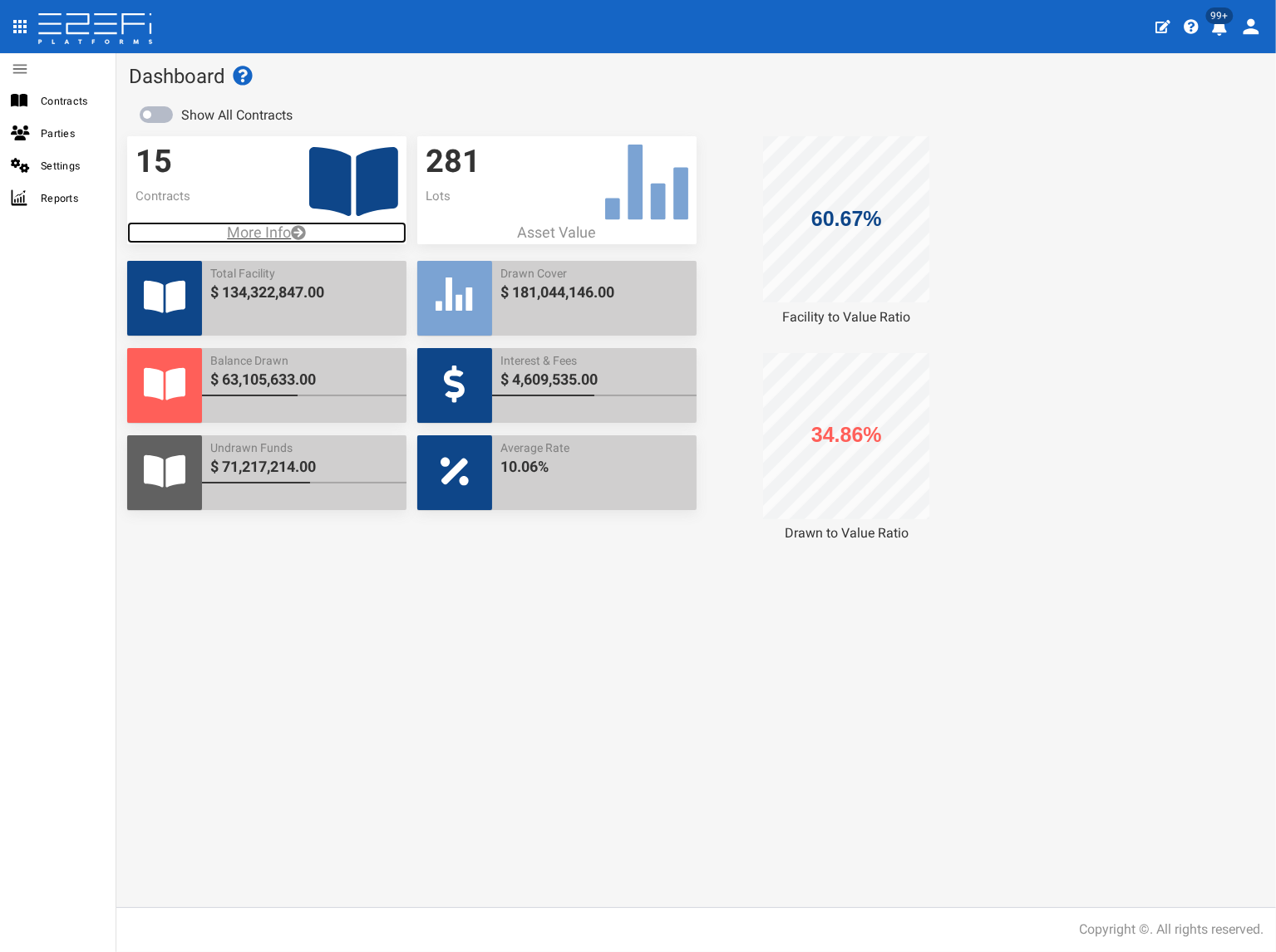
click at [246, 231] on p "More Info" at bounding box center [267, 233] width 279 height 22
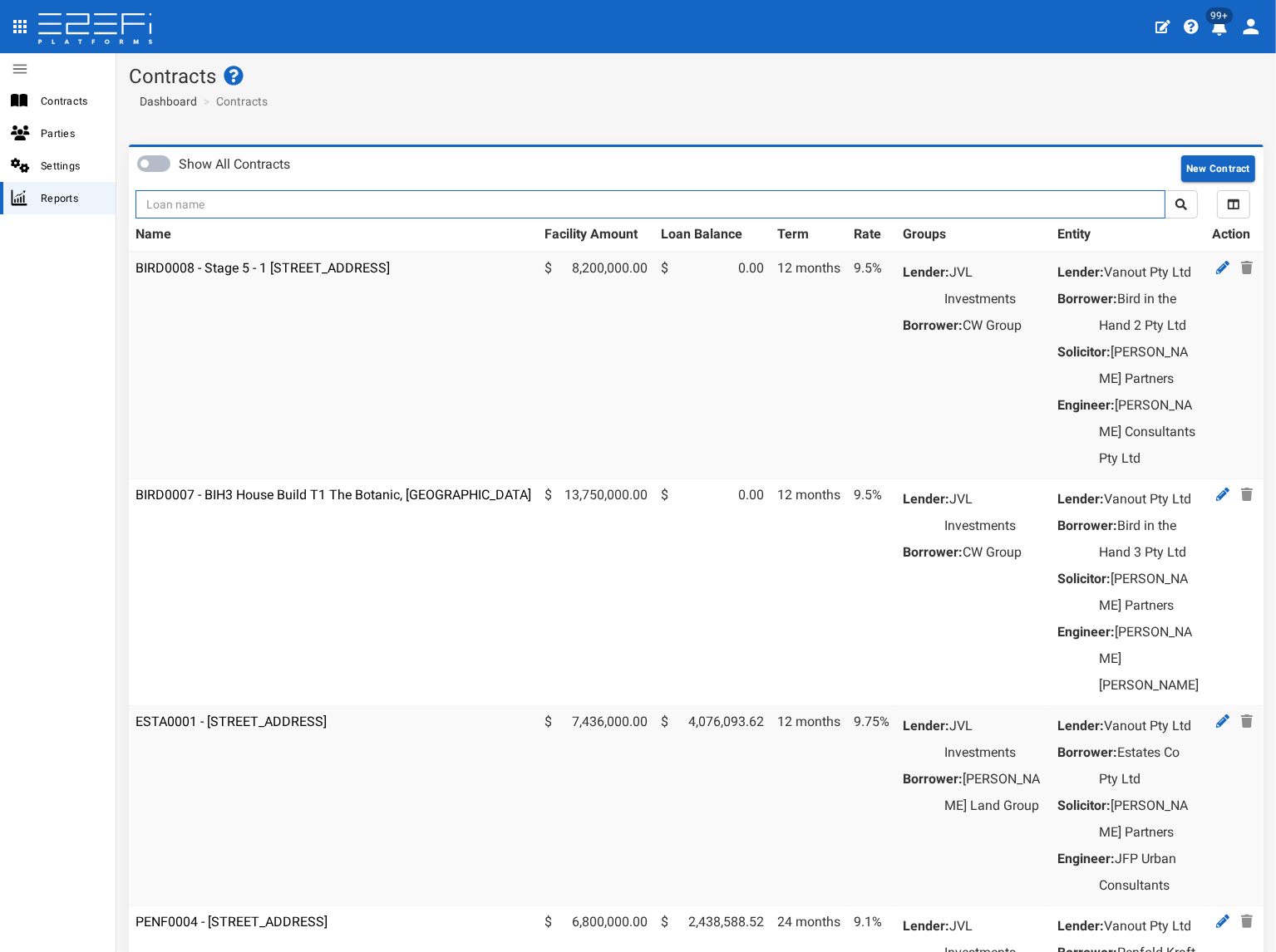
click at [245, 203] on input "text" at bounding box center [650, 204] width 1029 height 28
type input "jvl"
click at [1164, 190] on button "submit" at bounding box center [1180, 204] width 34 height 28
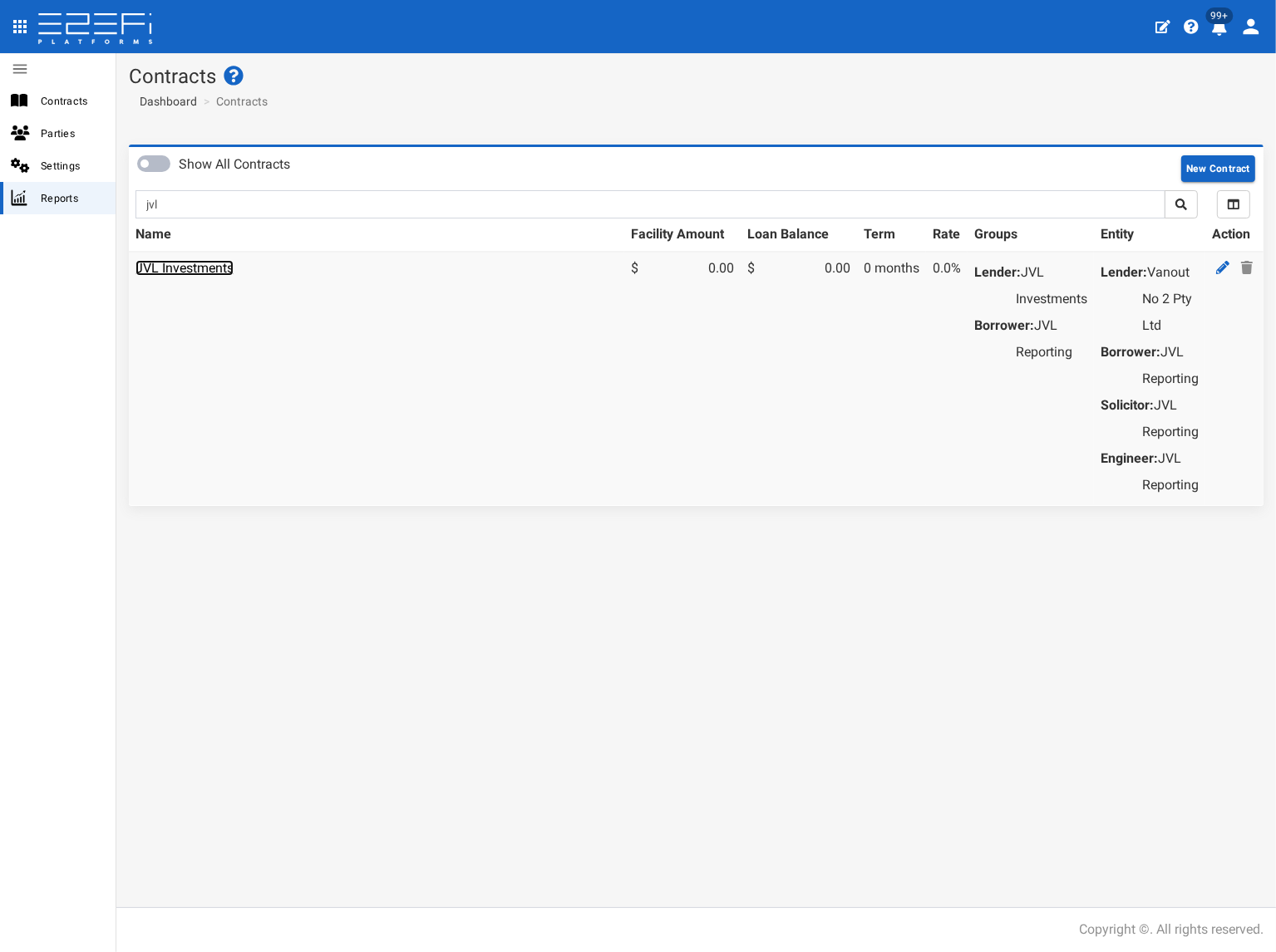
click at [206, 267] on link "JVL Investments" at bounding box center [185, 268] width 98 height 15
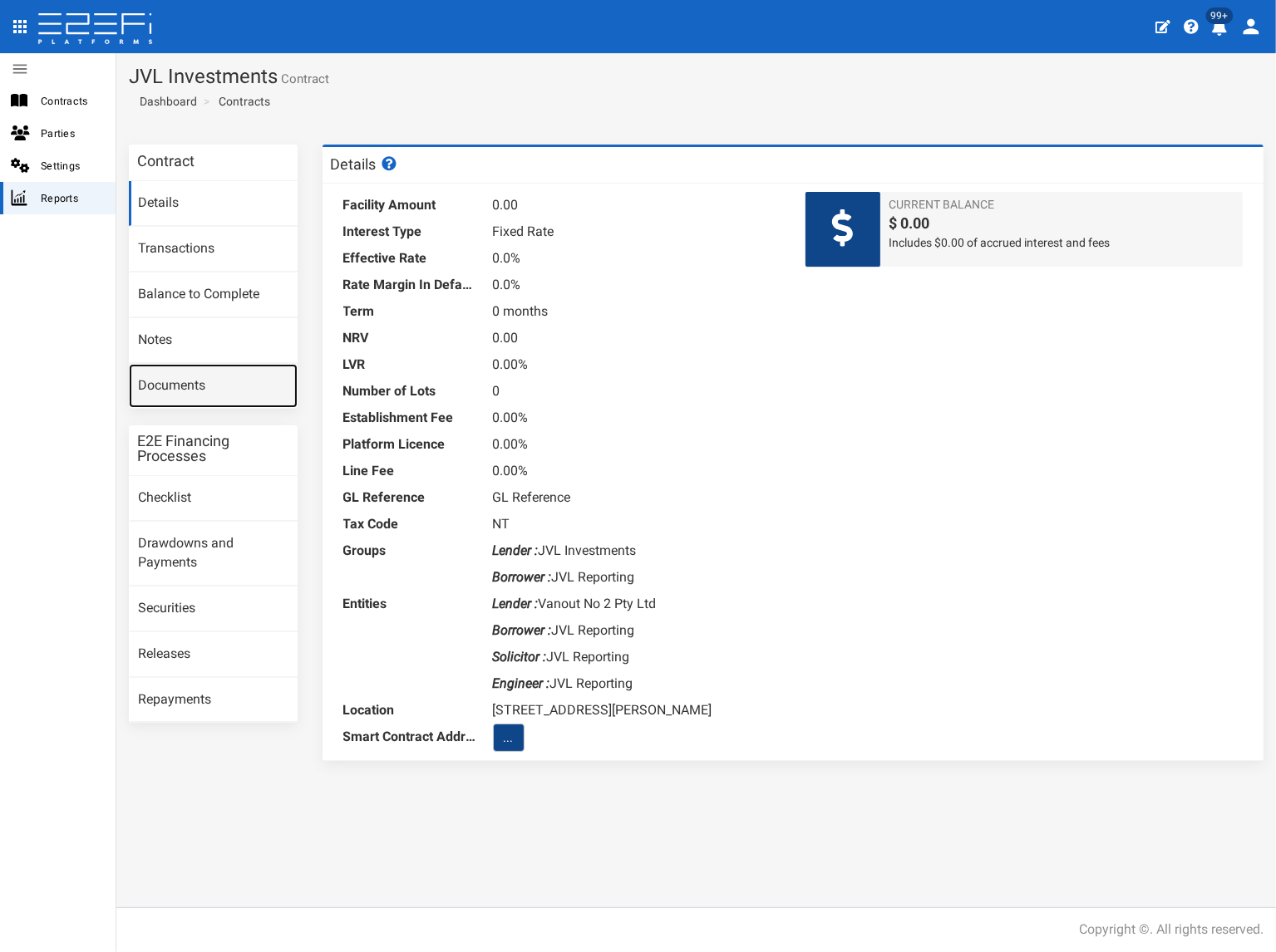
click at [186, 386] on link "Documents" at bounding box center [213, 386] width 168 height 45
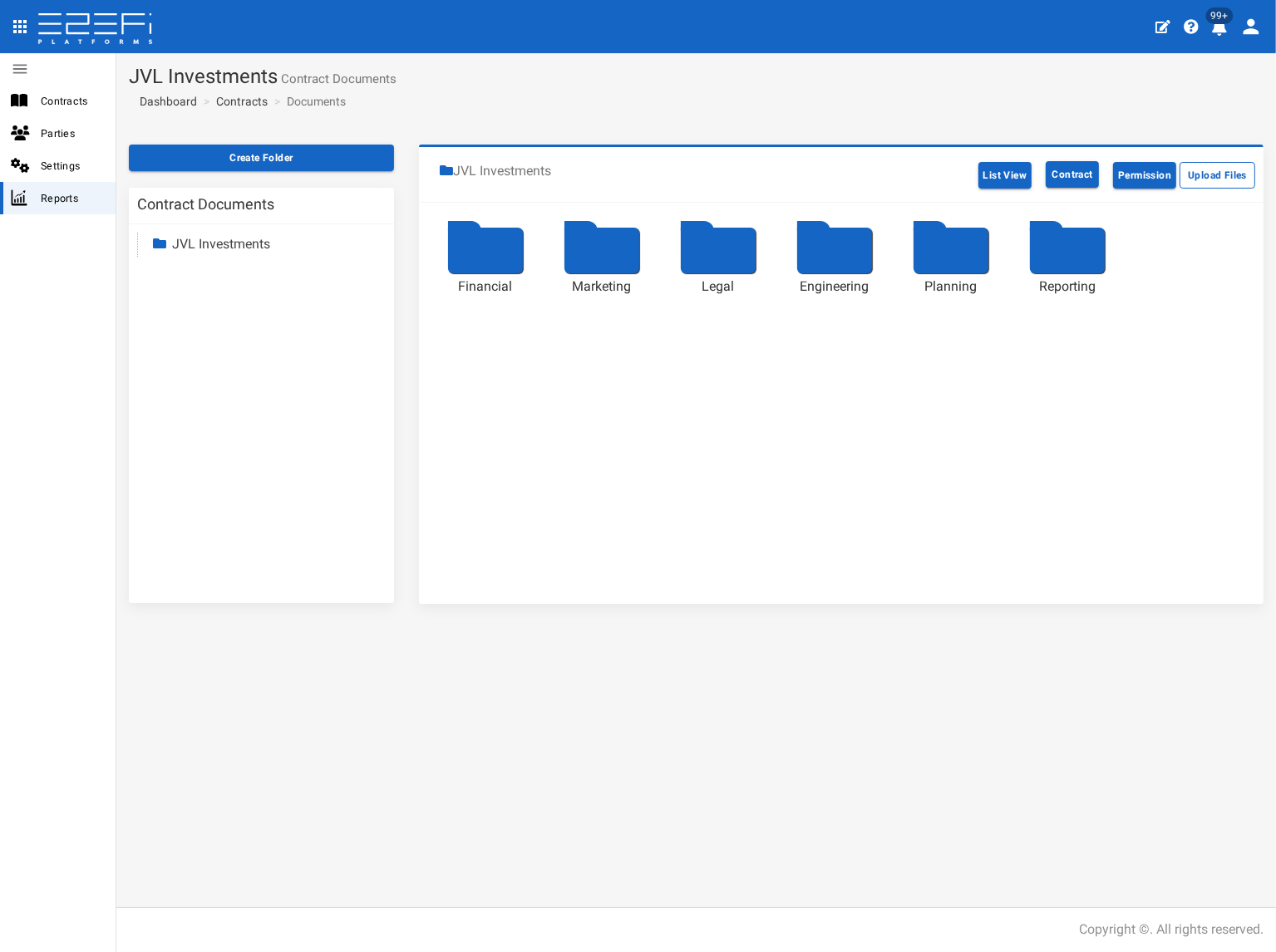
click at [224, 247] on link "JVL Investments" at bounding box center [221, 243] width 98 height 15
click at [230, 386] on link "Reporting" at bounding box center [215, 387] width 56 height 15
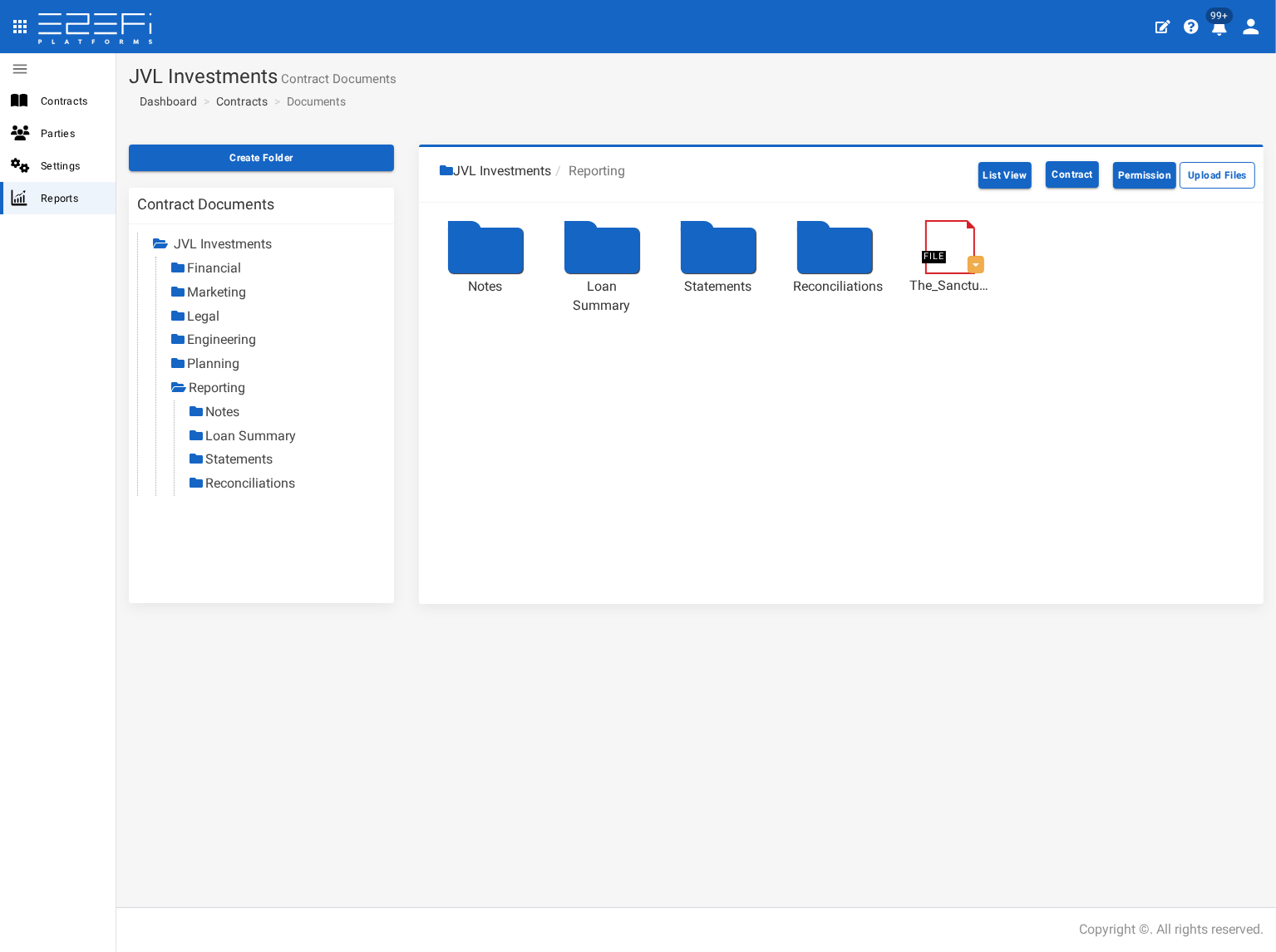
click at [236, 457] on link "Statements" at bounding box center [239, 459] width 67 height 15
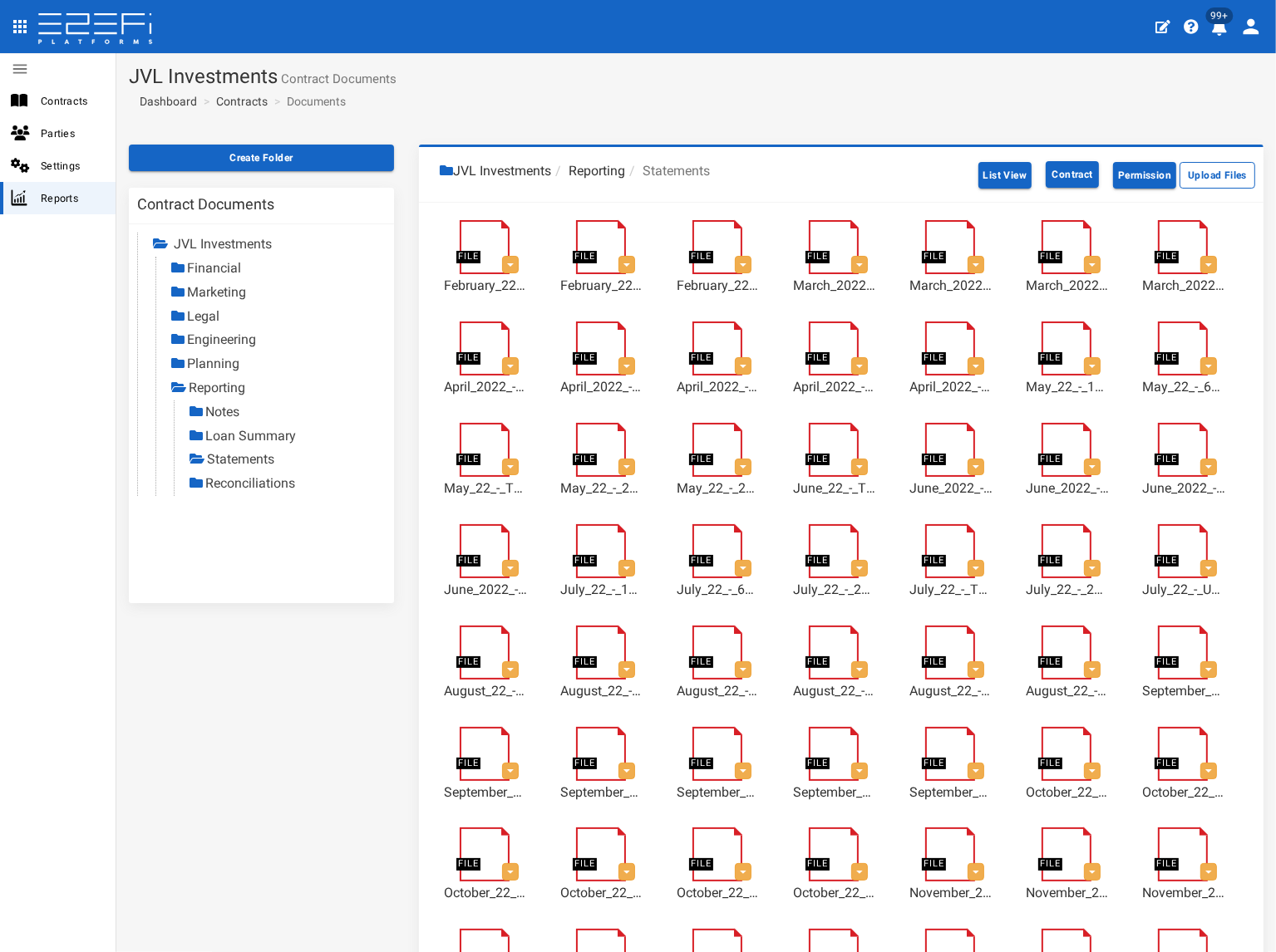
click at [256, 434] on link "Loan Summary" at bounding box center [251, 435] width 91 height 15
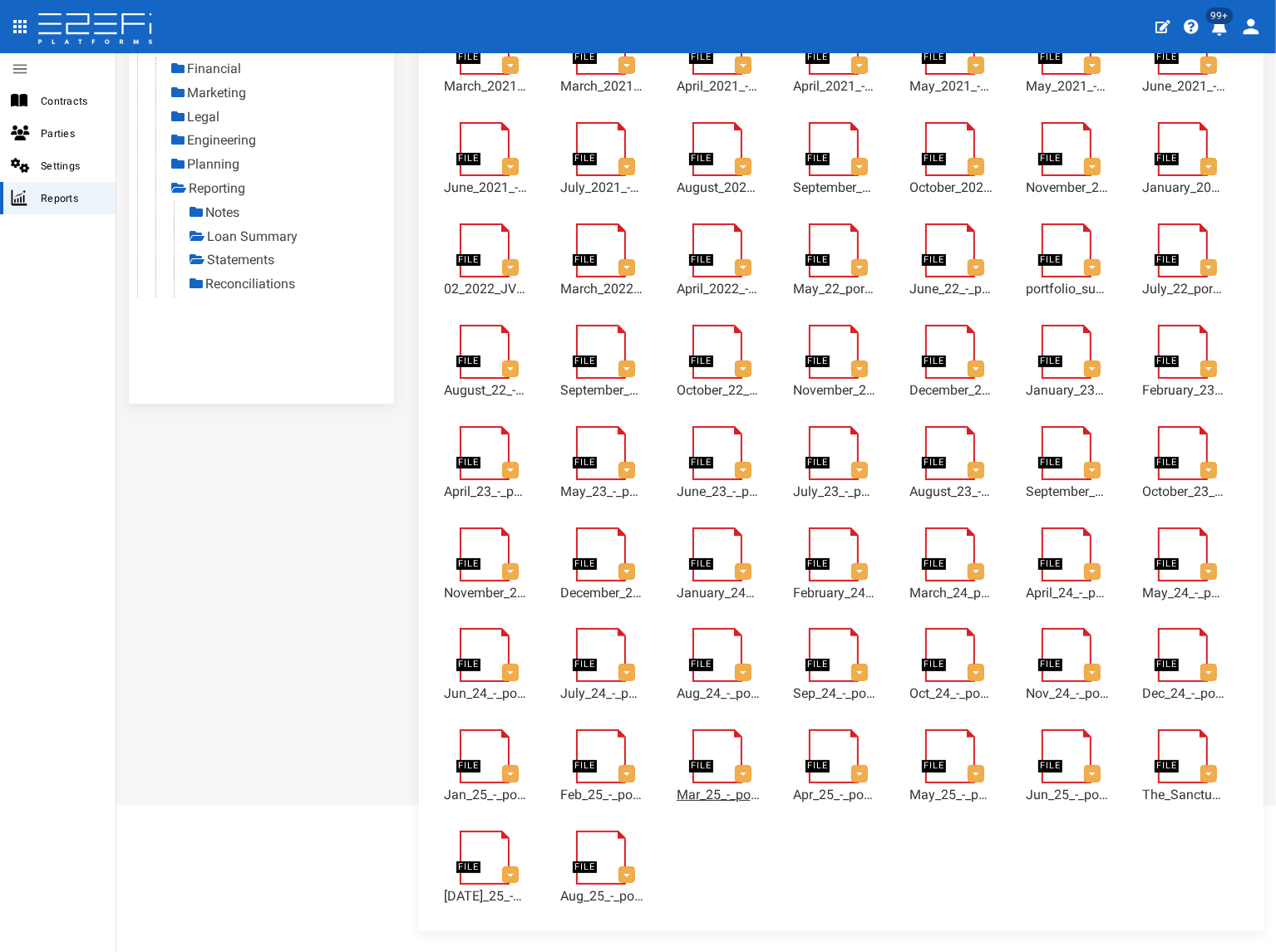
scroll to position [252, 0]
